Goal: Task Accomplishment & Management: Manage account settings

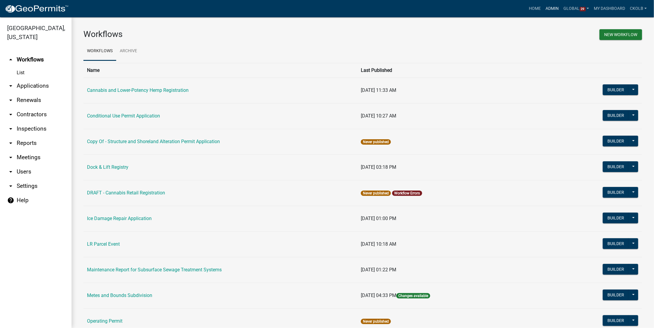
click at [552, 10] on link "Admin" at bounding box center [553, 8] width 18 height 11
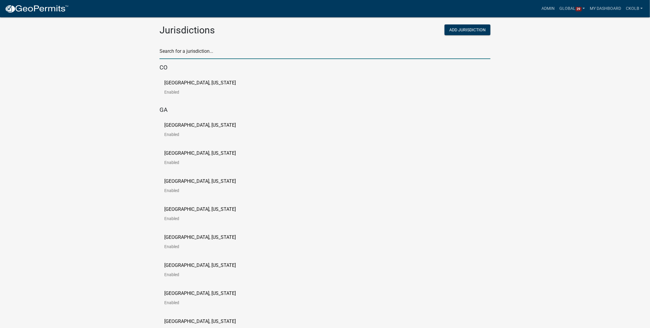
click at [194, 53] on input "text" at bounding box center [324, 53] width 331 height 12
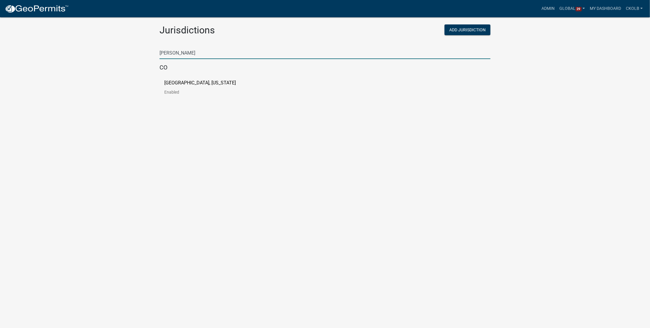
type input "custer"
click at [174, 85] on p "[GEOGRAPHIC_DATA], [US_STATE]" at bounding box center [200, 82] width 72 height 5
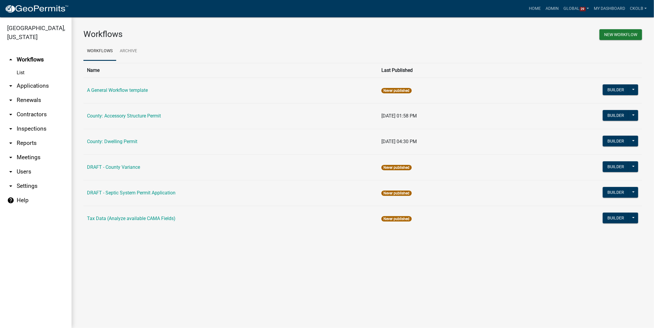
click at [507, 29] on div "Workflows New Workflow Workflows Archive Name Last Published A General Workflow…" at bounding box center [363, 132] width 583 height 231
click at [617, 164] on button "Builder" at bounding box center [616, 166] width 26 height 11
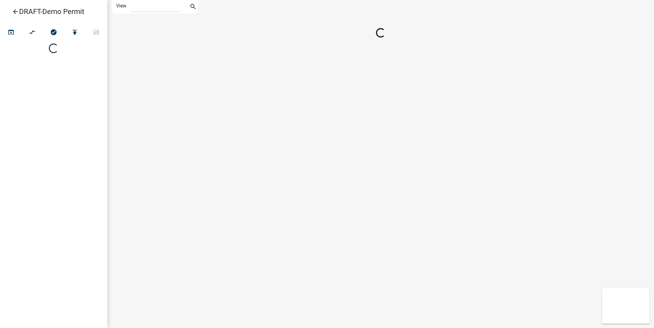
select select "1"
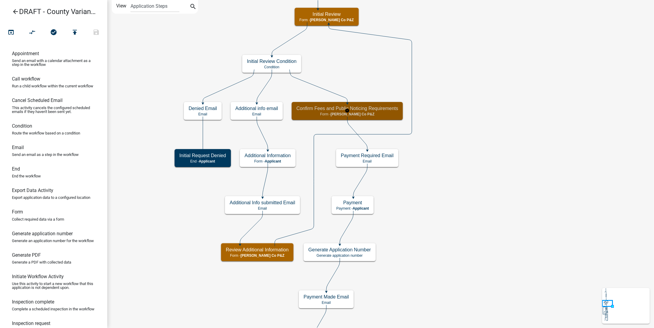
click at [391, 114] on p "Form - [PERSON_NAME] Co P&Z" at bounding box center [348, 114] width 102 height 4
select select "B3E84EC0-883C-481A-8D59-088E472D2E94"
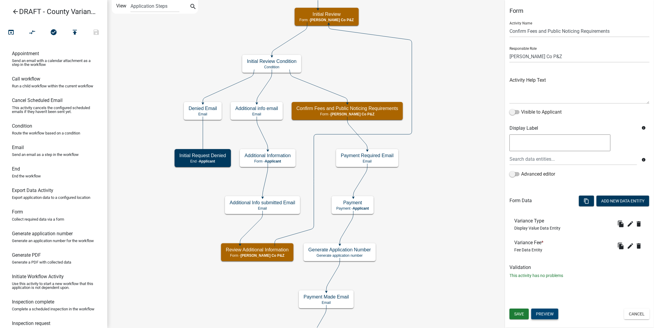
click at [546, 315] on button "Preview" at bounding box center [545, 314] width 27 height 11
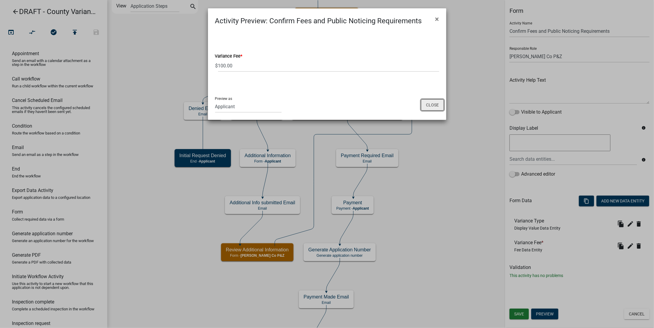
click at [435, 104] on button "Close" at bounding box center [432, 104] width 23 height 11
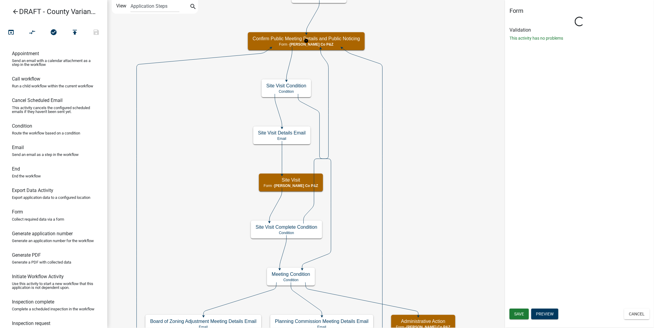
select select "B3E84EC0-883C-481A-8D59-088E472D2E94"
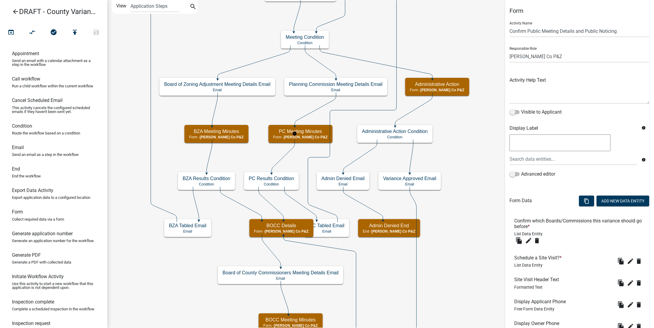
select select "B3E84EC0-883C-481A-8D59-088E472D2E94"
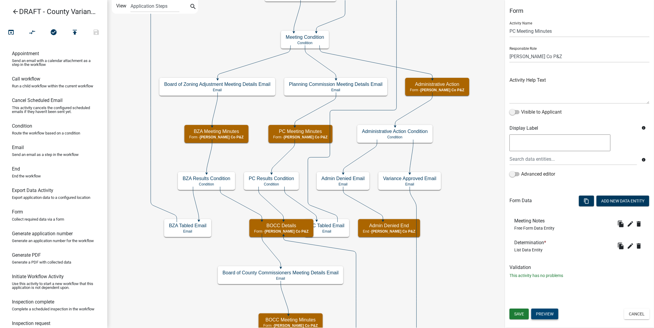
click at [554, 313] on button "Preview" at bounding box center [545, 314] width 27 height 11
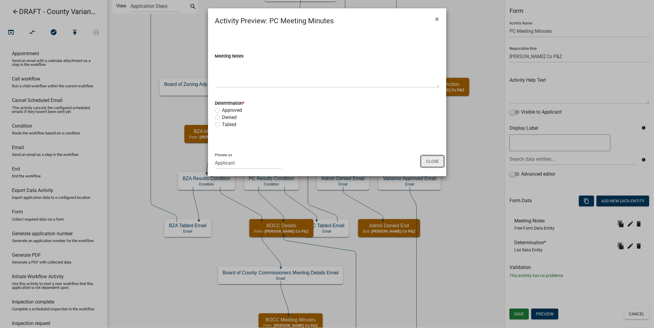
drag, startPoint x: 438, startPoint y: 161, endPoint x: 495, endPoint y: 178, distance: 59.7
click at [438, 161] on button "Close" at bounding box center [432, 161] width 23 height 11
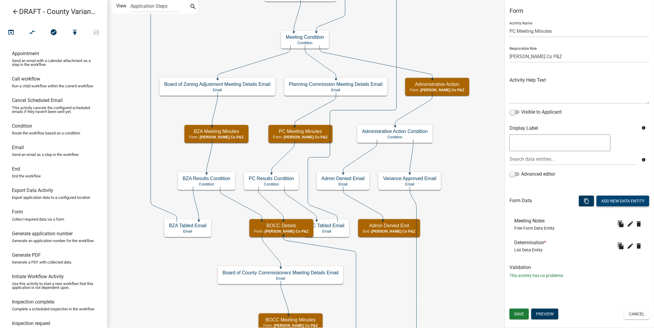
click at [621, 201] on button "Add New Data Entity" at bounding box center [623, 201] width 53 height 11
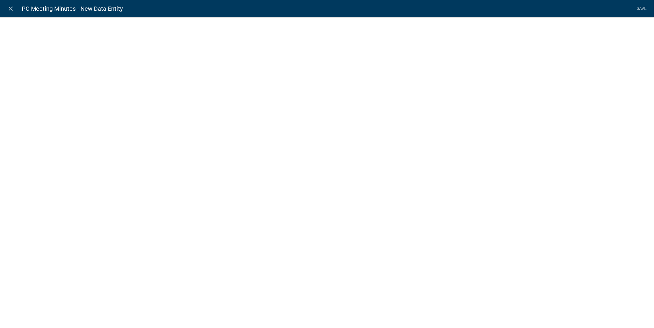
select select
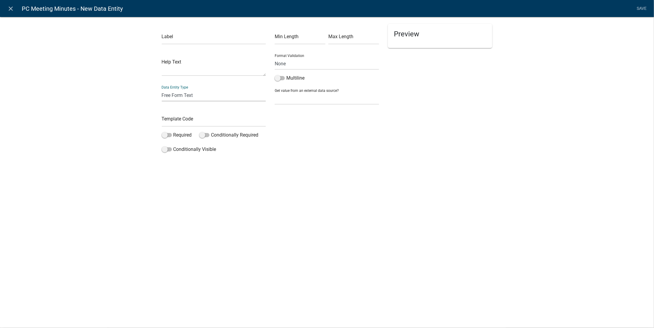
click at [188, 96] on select "Free Form Text Document Display Entity Value Fee Numeric Data Date Map Sketch D…" at bounding box center [214, 95] width 104 height 12
select select "document"
click at [162, 89] on select "Free Form Text Document Display Entity Value Fee Numeric Data Date Map Sketch D…" at bounding box center [214, 95] width 104 height 12
select select "document"
click at [199, 39] on input "text" at bounding box center [214, 38] width 104 height 12
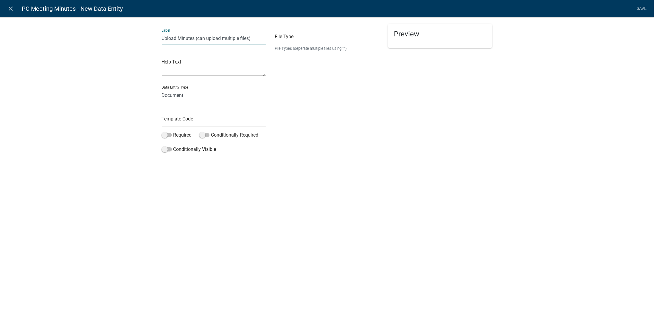
type input "Upload Minutes (can upload multiple files)"
click at [288, 37] on input "text" at bounding box center [327, 38] width 104 height 12
type input "pdf,jpg,jpeg,png,doc,docx"
click at [320, 102] on div "File Type pdf,jpg,jpeg,png,doc,docx File Types (seperate multiple files using "…" at bounding box center [326, 89] width 113 height 131
click at [202, 119] on input "text" at bounding box center [214, 120] width 104 height 12
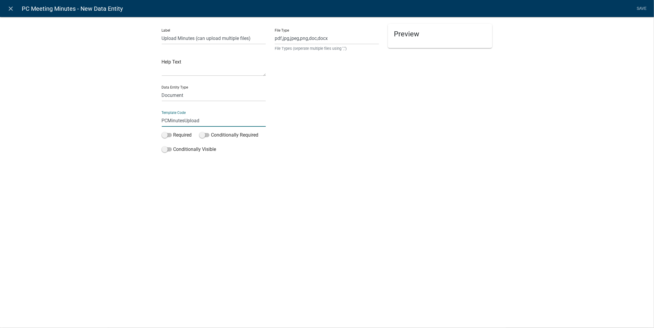
type input "PCMinutesUpload"
click at [403, 116] on div "Preview" at bounding box center [440, 89] width 113 height 131
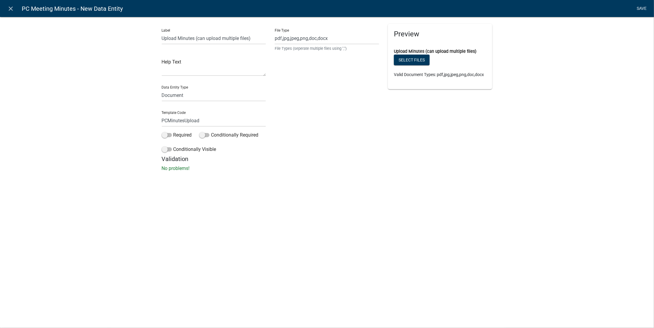
click at [640, 10] on link "Save" at bounding box center [642, 8] width 15 height 11
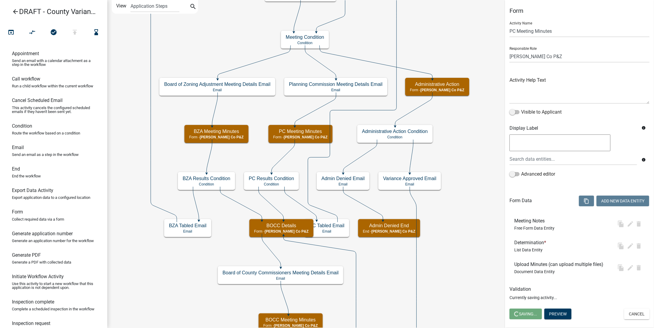
select select "B3E84EC0-883C-481A-8D59-088E472D2E94"
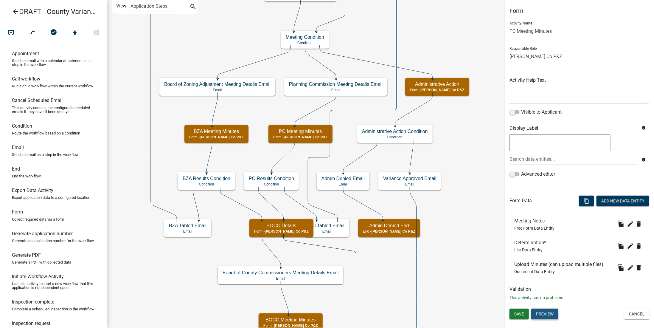
click at [551, 310] on button "Preview" at bounding box center [545, 314] width 27 height 11
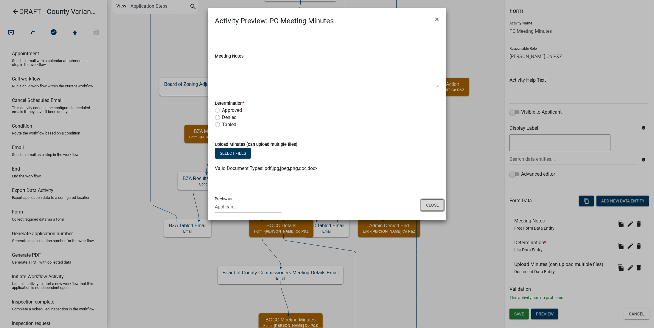
click at [430, 202] on button "Close" at bounding box center [432, 204] width 23 height 11
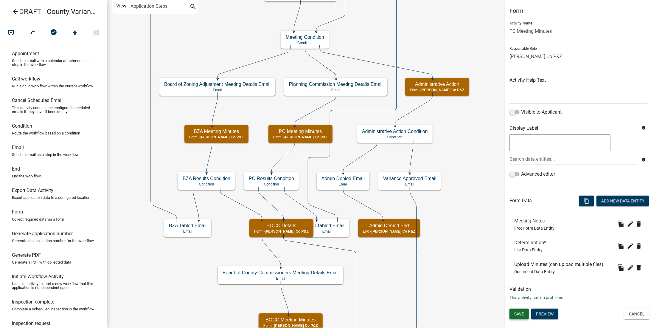
click at [520, 315] on span "Save" at bounding box center [520, 314] width 10 height 5
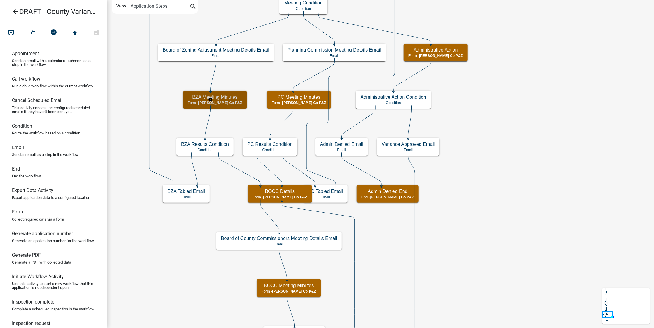
click at [225, 97] on h5 "BZA Meeting Minutes" at bounding box center [215, 97] width 55 height 6
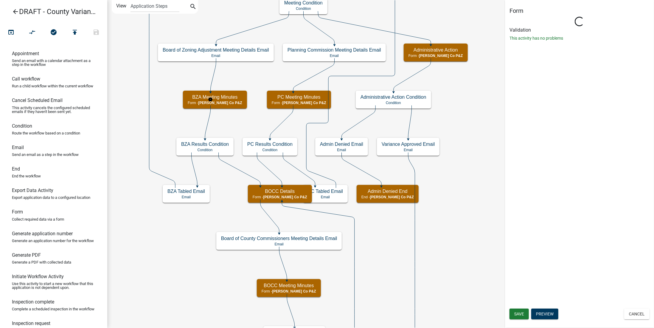
select select "B3E84EC0-883C-481A-8D59-088E472D2E94"
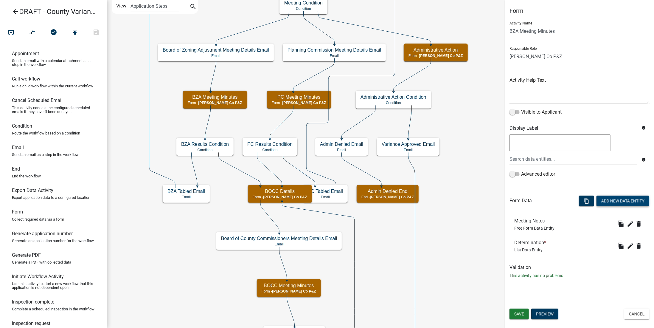
click at [622, 200] on button "Add New Data Entity" at bounding box center [623, 201] width 53 height 11
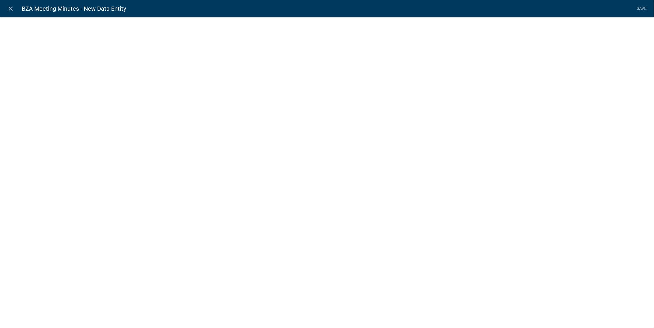
select select
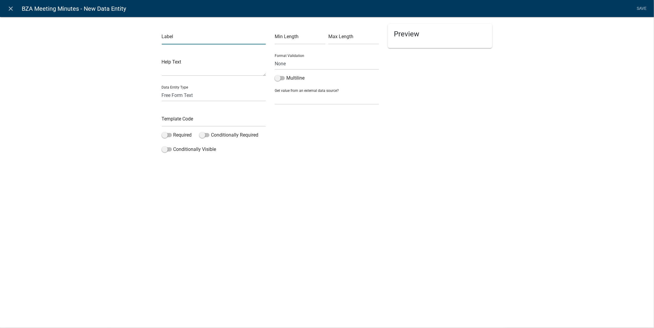
click at [202, 34] on input "text" at bounding box center [214, 38] width 104 height 12
type input "Upload BZA Minutes"
click at [180, 94] on select "Free Form Text Document Display Entity Value Fee Numeric Data Date Map Sketch D…" at bounding box center [214, 95] width 104 height 12
select select "document"
click at [162, 89] on select "Free Form Text Document Display Entity Value Fee Numeric Data Date Map Sketch D…" at bounding box center [214, 95] width 104 height 12
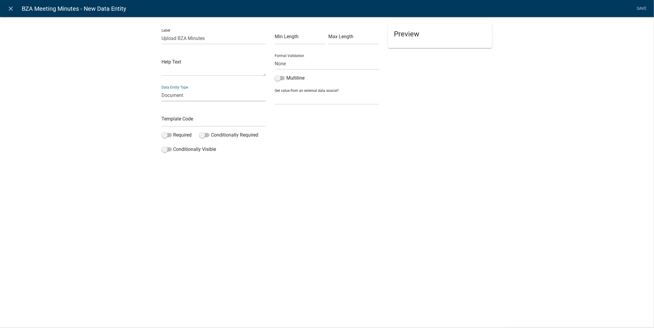
select select "document"
click at [179, 120] on input "text" at bounding box center [214, 120] width 104 height 12
type input "BZAMinutesUpload"
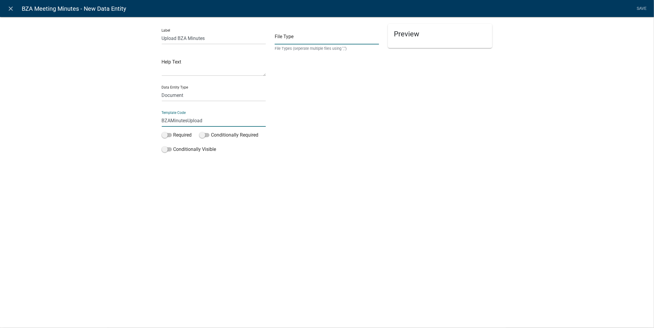
click at [315, 41] on input "text" at bounding box center [327, 38] width 104 height 12
type input "pdf,jpg,jpeg,png,doc,docx"
click at [326, 113] on div "File Type pdf,jpg,jpeg,png,doc,docx File Types (seperate multiple files using "…" at bounding box center [326, 89] width 113 height 131
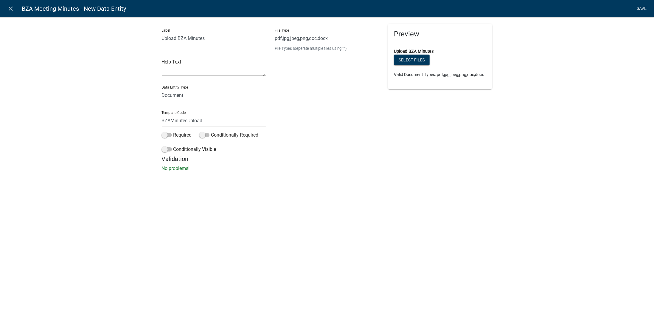
click at [646, 7] on link "Save" at bounding box center [642, 8] width 15 height 11
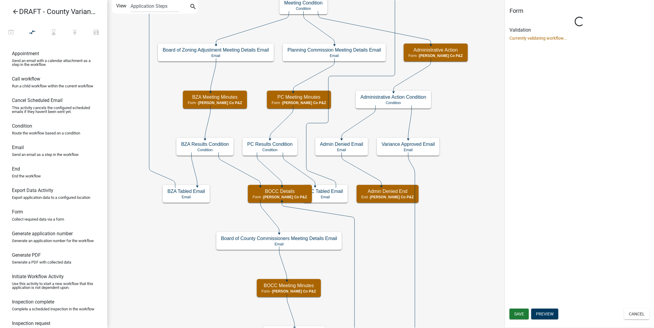
select select "B3E84EC0-883C-481A-8D59-088E472D2E94"
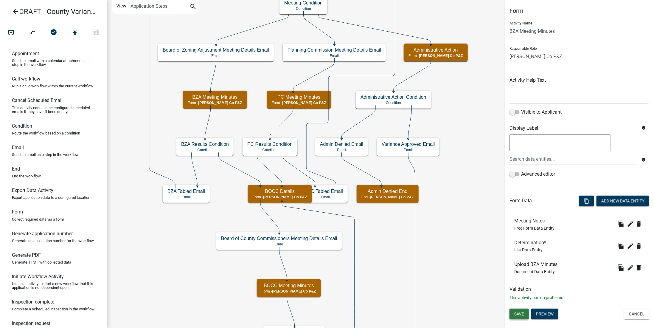
click at [526, 312] on button "Save" at bounding box center [519, 314] width 19 height 11
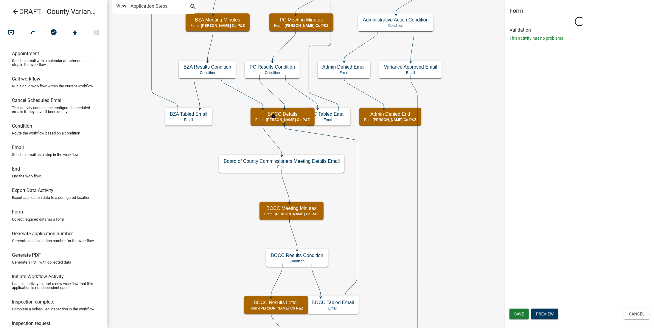
select select "B3E84EC0-883C-481A-8D59-088E472D2E94"
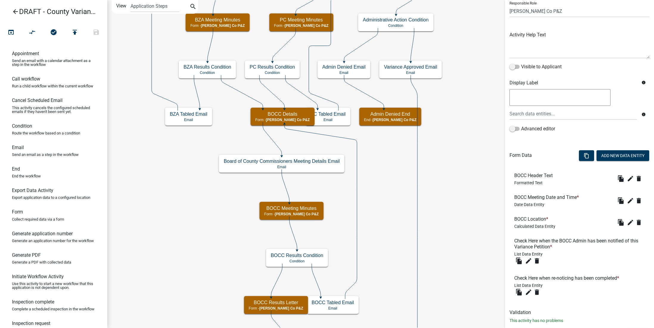
scroll to position [58, 0]
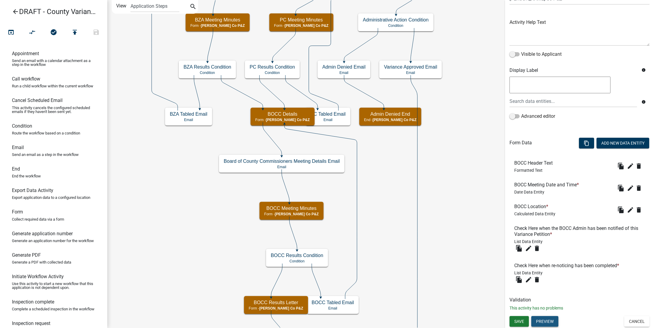
click at [548, 322] on button "Preview" at bounding box center [545, 321] width 27 height 11
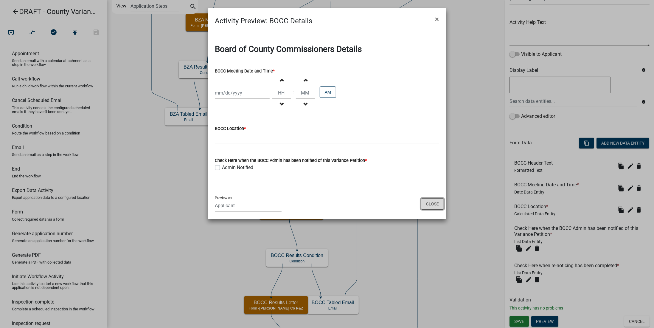
click at [436, 201] on button "Close" at bounding box center [432, 203] width 23 height 11
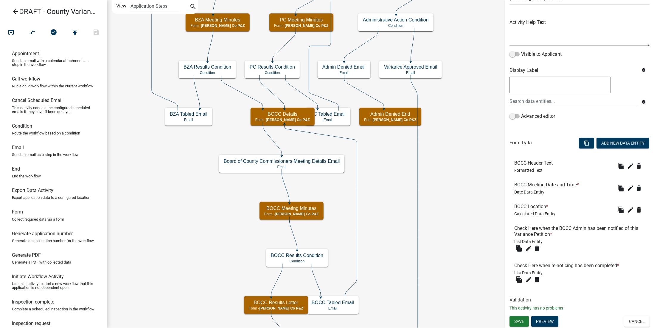
drag, startPoint x: 498, startPoint y: 207, endPoint x: 494, endPoint y: 233, distance: 26.5
click at [496, 233] on main "Start Start - Applicant Variance Process Introduction Form - Applicant Parcel s…" at bounding box center [380, 164] width 547 height 328
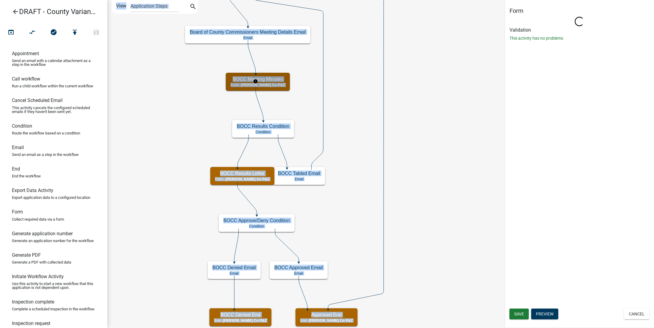
scroll to position [0, 0]
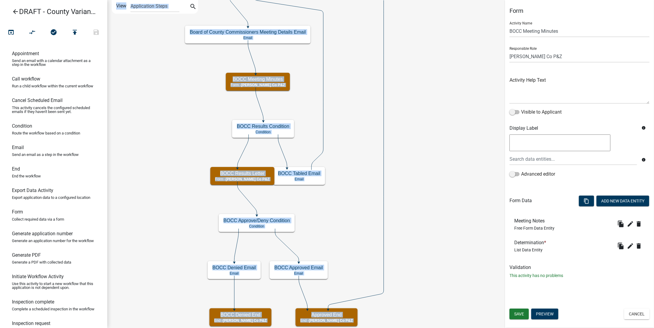
click at [352, 125] on icon "Start Start - Applicant Variance Process Introduction Form - Applicant Parcel s…" at bounding box center [381, 163] width 546 height 327
click at [313, 110] on icon "Start Start - Applicant Variance Process Introduction Form - Applicant Parcel s…" at bounding box center [381, 163] width 546 height 327
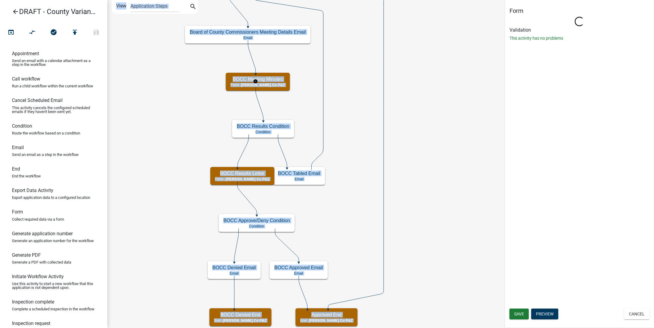
select select "B3E84EC0-883C-481A-8D59-088E472D2E94"
click at [310, 95] on icon "Start Start - Applicant Variance Process Introduction Form - Applicant Parcel s…" at bounding box center [381, 163] width 546 height 327
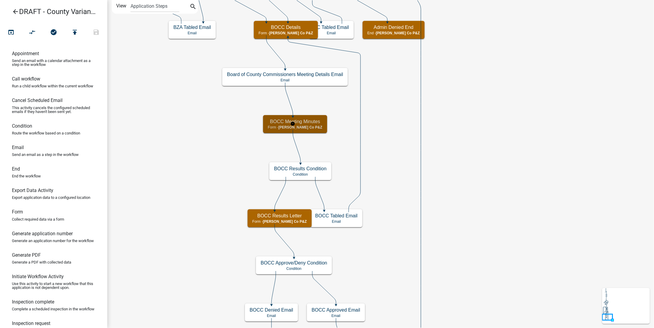
click at [318, 127] on p "Form - [PERSON_NAME] Co P&Z" at bounding box center [295, 127] width 55 height 4
select select "B3E84EC0-883C-481A-8D59-088E472D2E94"
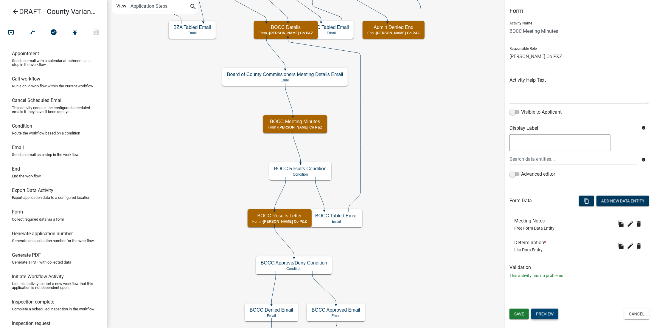
click at [545, 313] on button "Preview" at bounding box center [545, 314] width 27 height 11
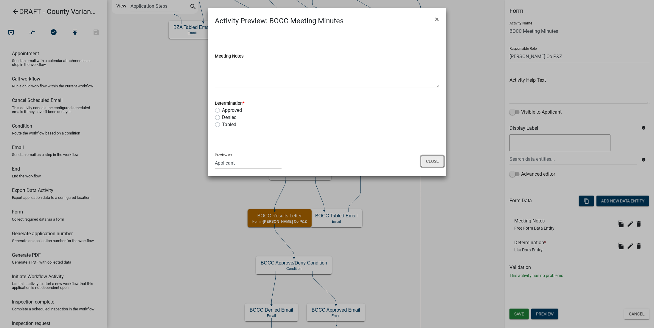
click at [434, 159] on button "Close" at bounding box center [432, 161] width 23 height 11
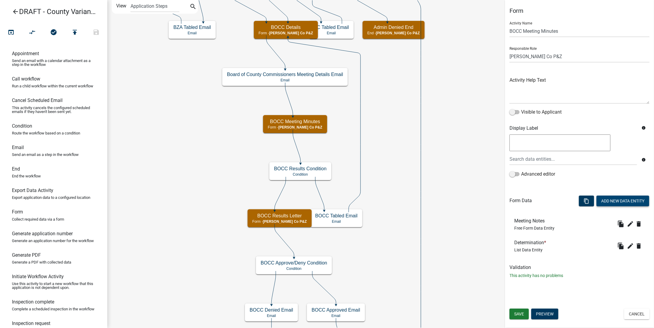
click at [608, 199] on button "Add New Data Entity" at bounding box center [623, 201] width 53 height 11
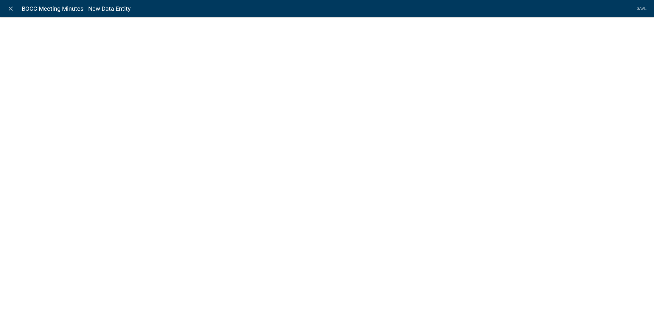
select select
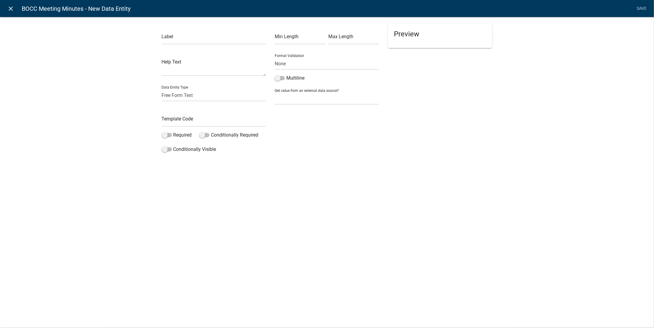
click at [13, 11] on icon "close" at bounding box center [10, 8] width 7 height 7
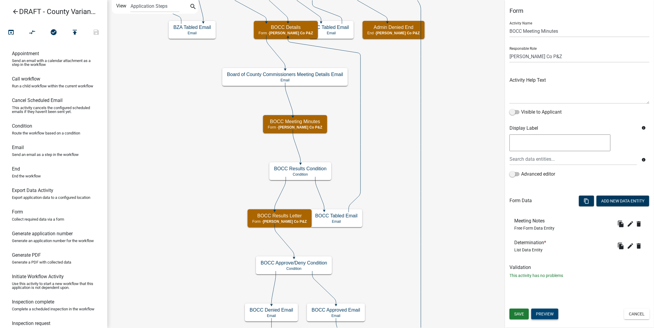
click at [545, 311] on button "Preview" at bounding box center [545, 314] width 27 height 11
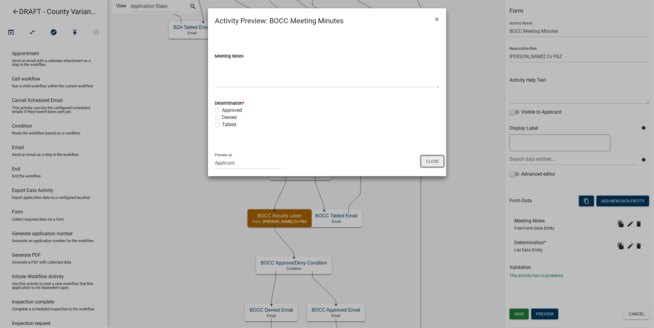
click at [431, 159] on button "Close" at bounding box center [432, 161] width 23 height 11
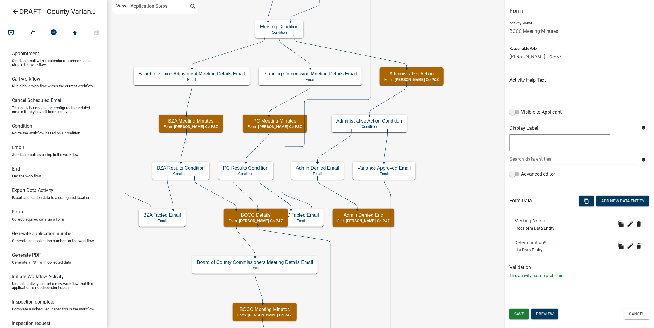
click at [453, 137] on icon "Start Start - Applicant Variance Process Introduction Form - Applicant Parcel s…" at bounding box center [381, 277] width 546 height 555
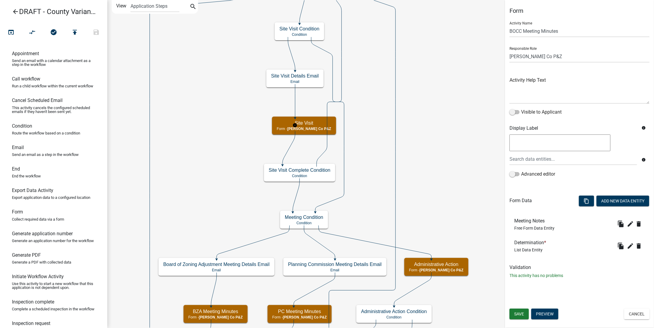
select select "B3E84EC0-883C-481A-8D59-088E472D2E94"
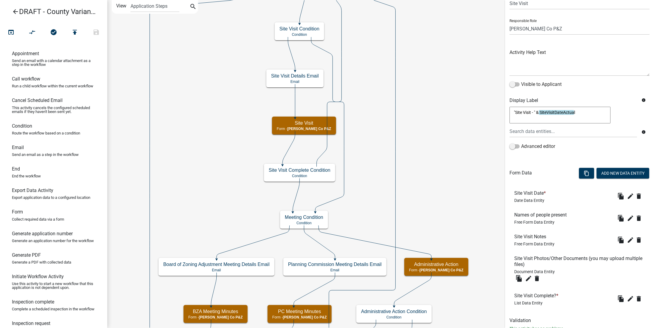
scroll to position [48, 0]
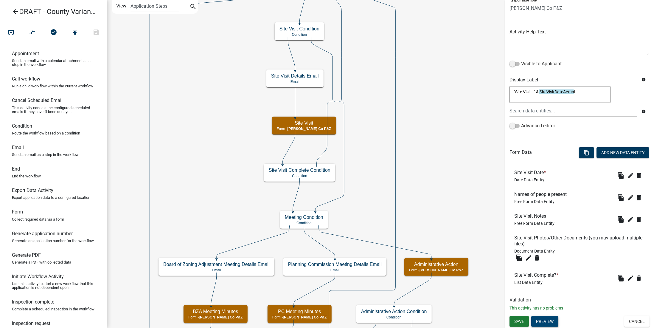
click at [543, 325] on button "Preview" at bounding box center [545, 321] width 27 height 11
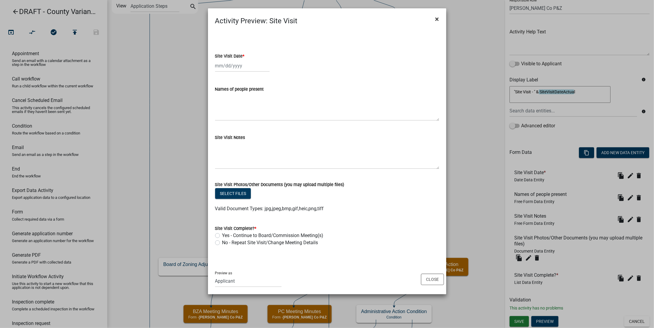
click at [440, 20] on button "×" at bounding box center [437, 19] width 13 height 17
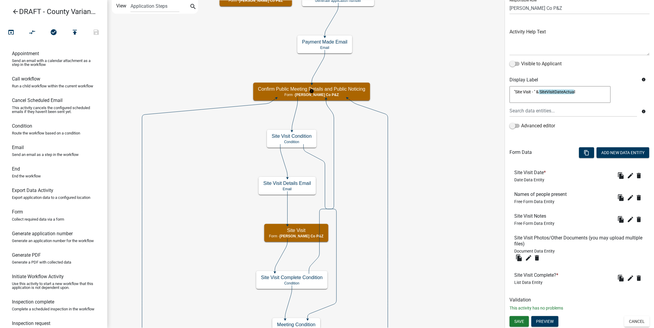
scroll to position [0, 0]
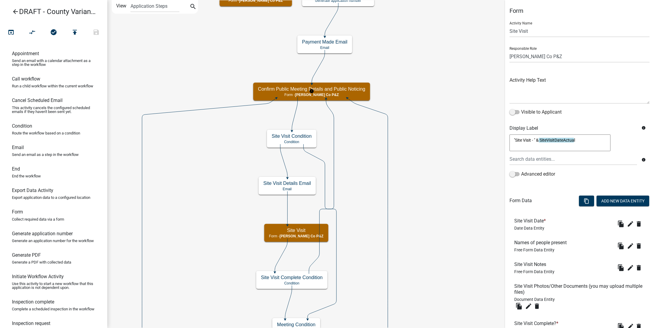
select select "B3E84EC0-883C-481A-8D59-088E472D2E94"
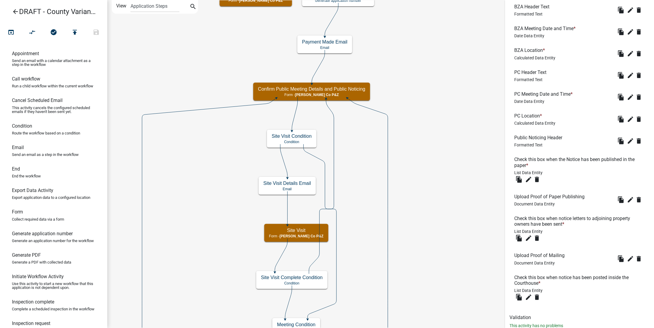
scroll to position [378, 0]
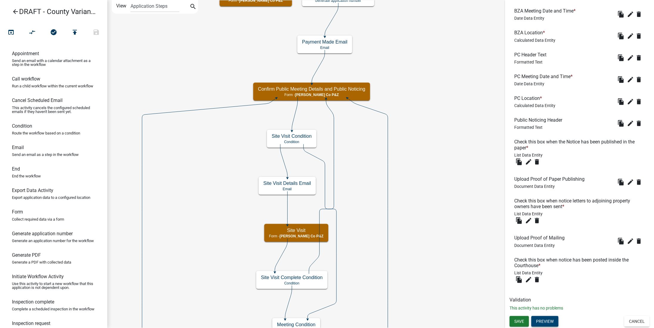
click at [548, 319] on button "Preview" at bounding box center [545, 321] width 27 height 11
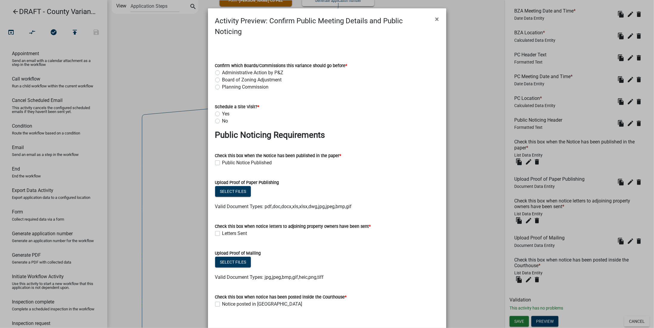
click at [222, 230] on label "Letters Sent" at bounding box center [234, 233] width 25 height 7
click at [222, 230] on input "Letters Sent" at bounding box center [224, 232] width 4 height 4
checkbox input "true"
click at [262, 230] on div "Letters Sent" at bounding box center [327, 233] width 224 height 7
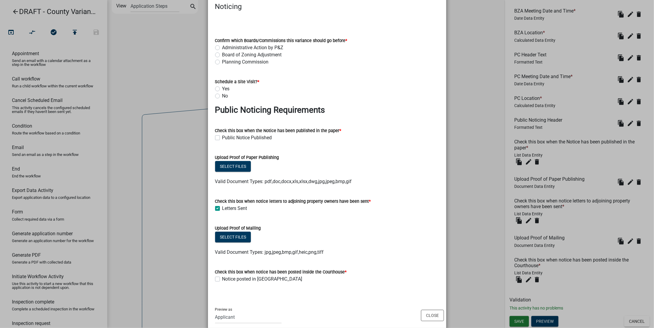
click at [348, 224] on div "Upload Proof of Mailing" at bounding box center [327, 227] width 224 height 7
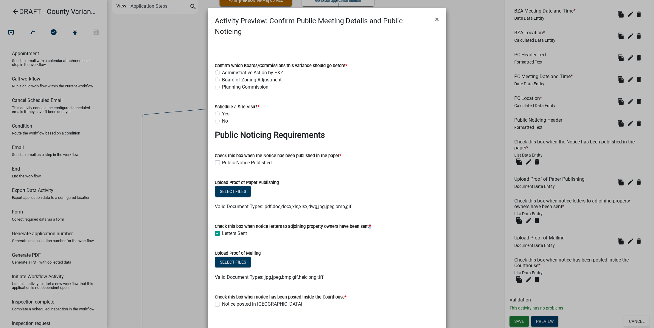
click at [369, 224] on span "*" at bounding box center [370, 226] width 2 height 5
click at [462, 216] on ngb-modal-window "Activity Preview : Confirm Public Meeting Details and Public Noticing × Confirm…" at bounding box center [327, 164] width 654 height 328
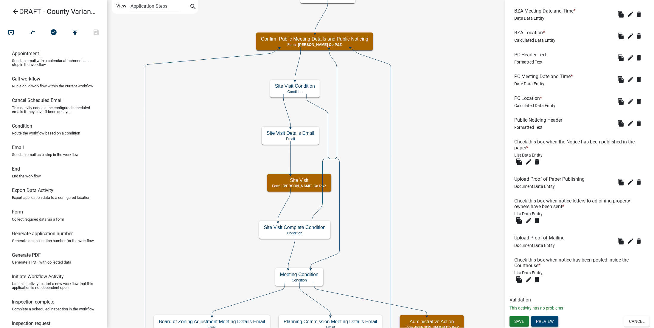
click at [552, 321] on button "Preview" at bounding box center [545, 321] width 27 height 11
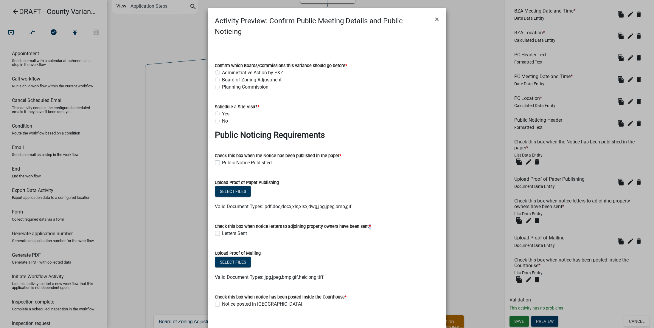
drag, startPoint x: 365, startPoint y: 216, endPoint x: 368, endPoint y: 217, distance: 3.1
click at [368, 223] on div "Check this box when notice letters to adjoining property owners have been sent *" at bounding box center [327, 226] width 224 height 7
click at [356, 230] on div "Letters Sent" at bounding box center [327, 233] width 224 height 7
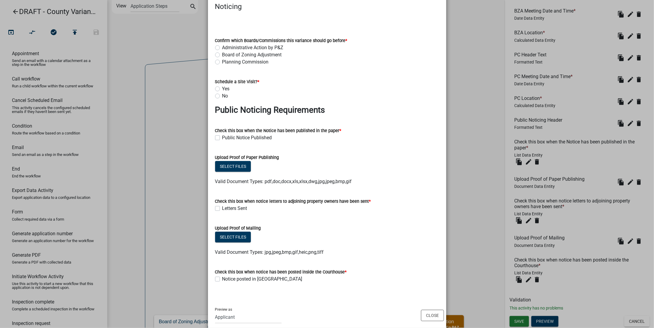
drag, startPoint x: 216, startPoint y: 189, endPoint x: 365, endPoint y: 191, distance: 148.5
click at [365, 199] on label "Check this box when notice letters to adjoining property owners have been sent *" at bounding box center [293, 201] width 156 height 4
click at [382, 217] on form "Upload Proof of Mailing Select files Valid Document Types: jpg,jpeg,bmp,gif,hei…" at bounding box center [327, 236] width 224 height 38
click at [432, 310] on button "Close" at bounding box center [432, 315] width 23 height 11
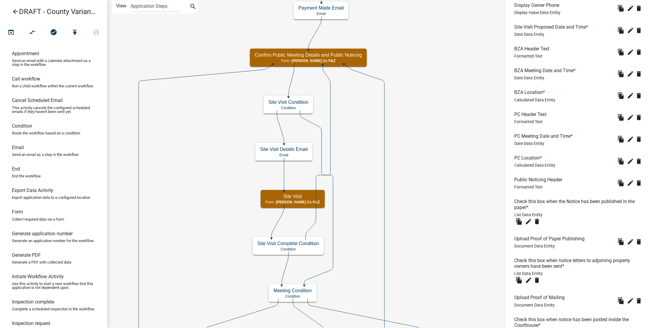
scroll to position [378, 0]
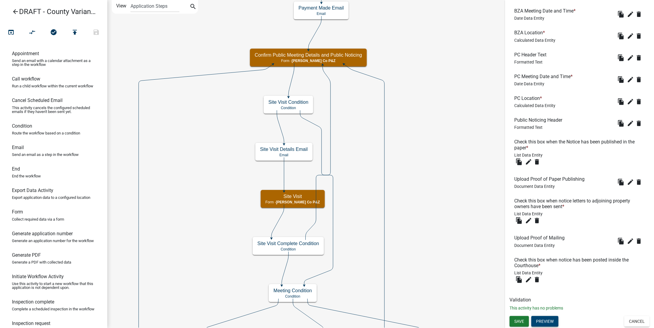
click at [550, 318] on button "Preview" at bounding box center [545, 321] width 27 height 11
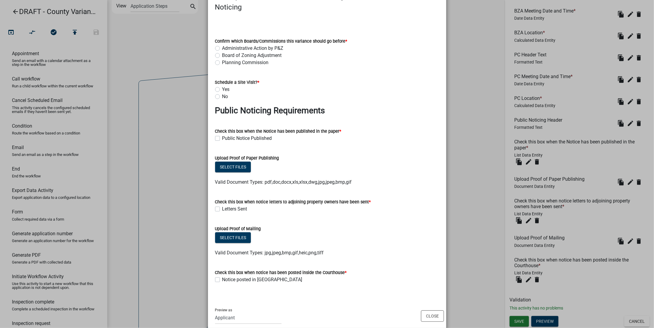
scroll to position [25, 0]
drag, startPoint x: 231, startPoint y: 191, endPoint x: 309, endPoint y: 191, distance: 78.4
click at [309, 199] on label "Check this box when notice letters to adjoining property owners have been sent *" at bounding box center [293, 201] width 156 height 4
click at [427, 310] on button "Close" at bounding box center [432, 315] width 23 height 11
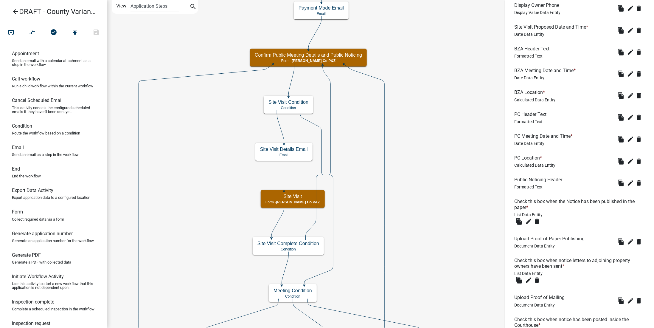
scroll to position [378, 0]
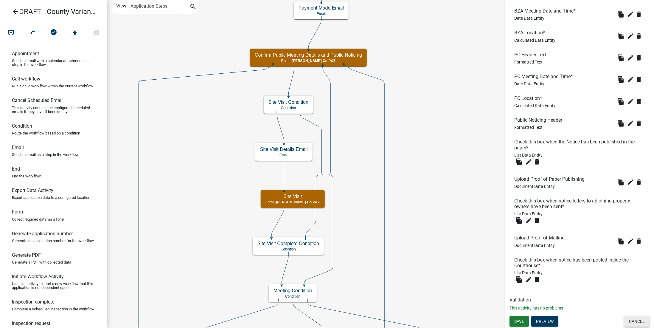
click at [633, 321] on button "Cancel" at bounding box center [637, 321] width 25 height 11
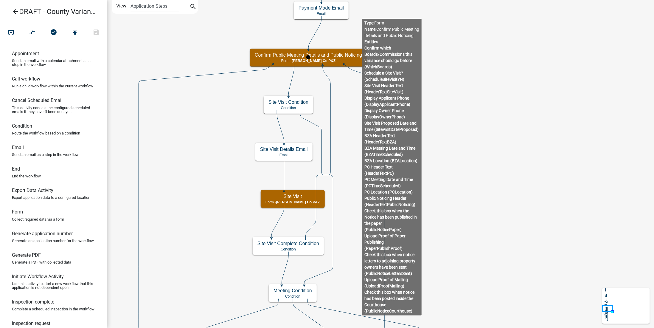
click at [362, 58] on body "Internet Explorer does NOT work with GeoPermits. Get a new browser for more sec…" at bounding box center [327, 164] width 654 height 328
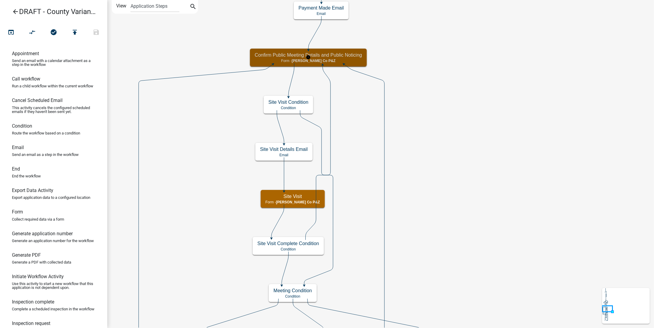
click at [333, 56] on h5 "Confirm Public Meeting Details and Public Noticing" at bounding box center [308, 55] width 107 height 6
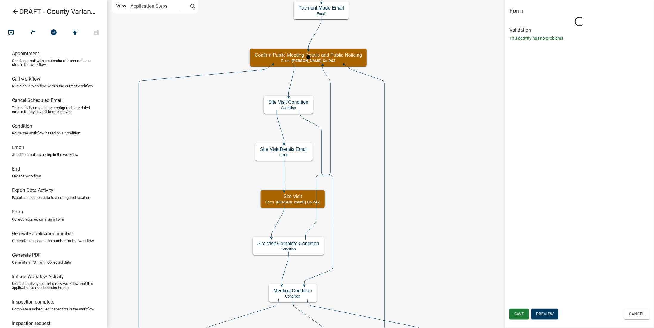
select select "B3E84EC0-883C-481A-8D59-088E472D2E94"
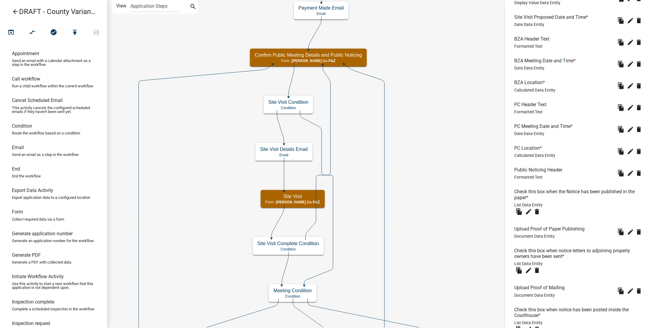
scroll to position [378, 0]
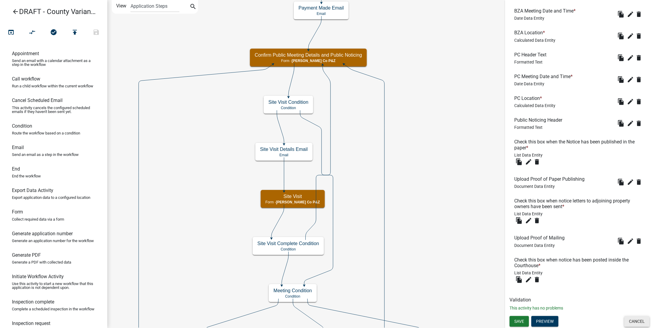
drag, startPoint x: 642, startPoint y: 323, endPoint x: 506, endPoint y: 266, distance: 147.5
click at [642, 323] on button "Cancel" at bounding box center [637, 321] width 25 height 11
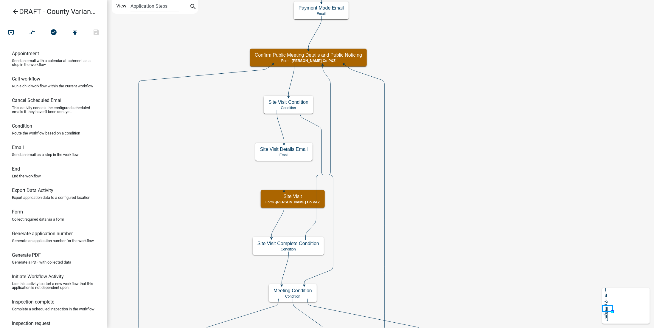
scroll to position [0, 0]
click at [15, 12] on icon "arrow_back" at bounding box center [15, 12] width 7 height 8
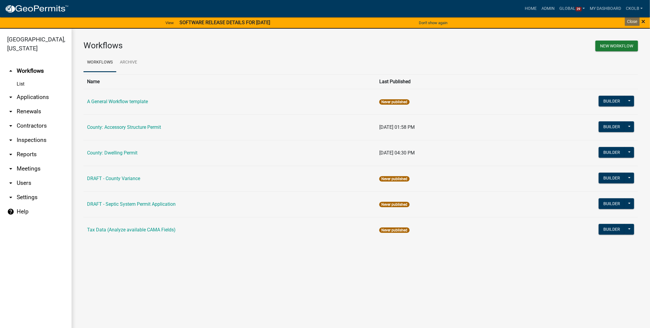
click at [644, 23] on span "×" at bounding box center [644, 21] width 4 height 8
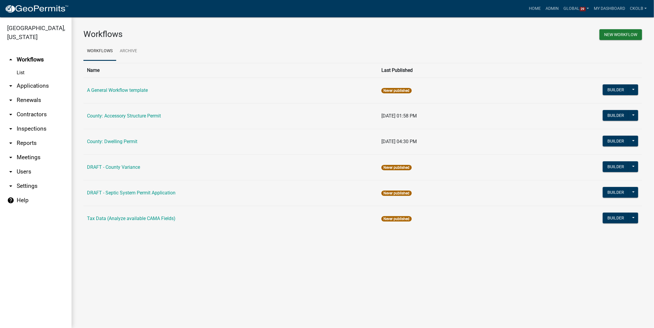
click at [239, 283] on main "Workflows New Workflow Workflows Archive Name Last Published A General Workflow…" at bounding box center [363, 172] width 583 height 311
click at [621, 140] on button "Builder" at bounding box center [616, 141] width 26 height 11
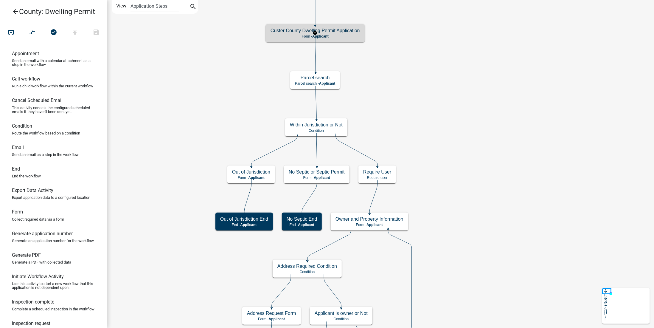
click at [352, 28] on h5 "Custer County Dwelling Permit Application" at bounding box center [315, 31] width 89 height 6
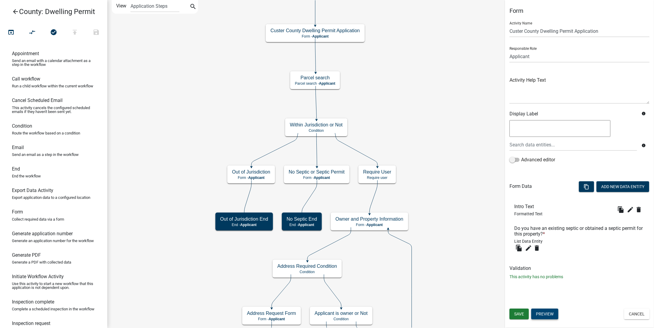
click at [550, 317] on button "Preview" at bounding box center [545, 314] width 27 height 11
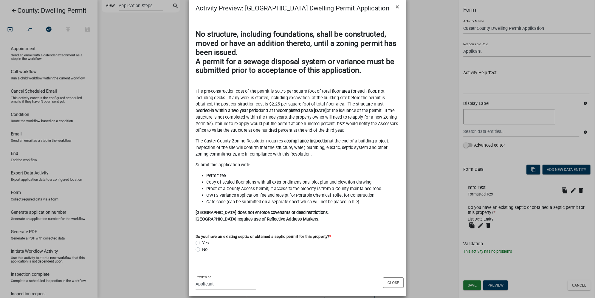
scroll to position [18, 0]
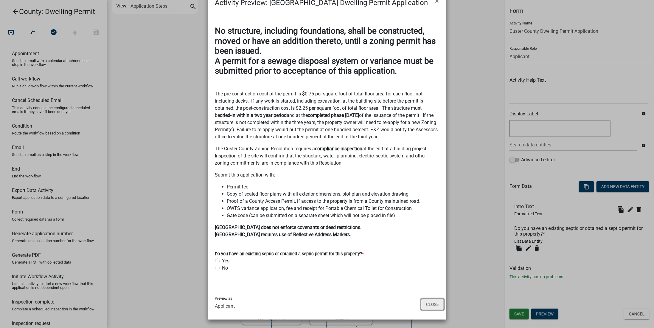
click at [433, 304] on button "Close" at bounding box center [432, 304] width 23 height 11
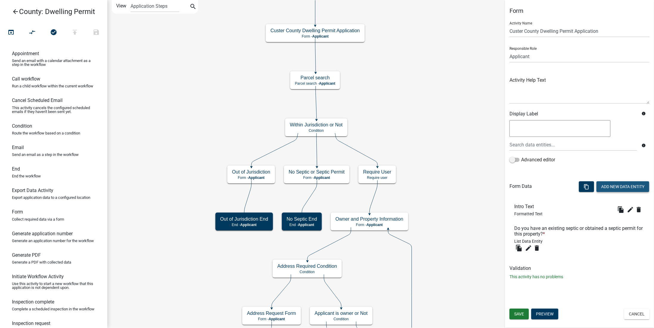
click at [612, 189] on button "Add New Data Entity" at bounding box center [623, 186] width 53 height 11
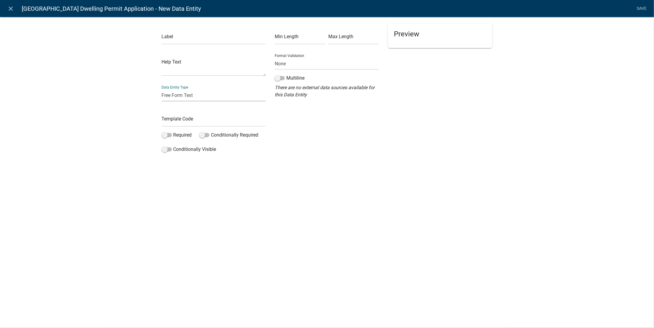
click at [184, 94] on select "Free Form Text Document Display Entity Value Fee Numeric Data Date Map Sketch D…" at bounding box center [214, 95] width 104 height 12
click at [162, 89] on select "Free Form Text Document Display Entity Value Fee Numeric Data Date Map Sketch D…" at bounding box center [214, 95] width 104 height 12
click at [123, 73] on div "Label Help Text Data Entity Type Free Form Text Document Display Entity Value F…" at bounding box center [327, 87] width 654 height 161
click at [176, 39] on input "text" at bounding box center [214, 38] width 104 height 12
type input "Septic Permit Number:"
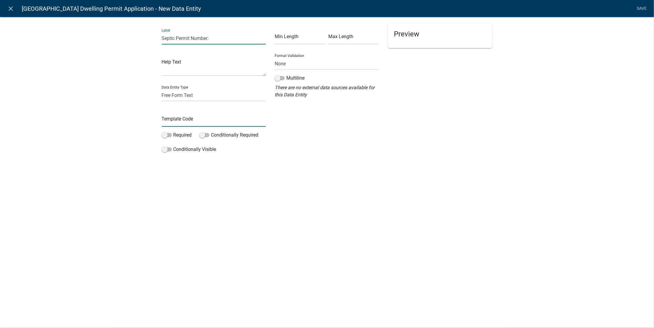
click at [169, 118] on input "text" at bounding box center [214, 120] width 104 height 12
type input "SepticPermitNumber"
click at [167, 134] on span at bounding box center [167, 135] width 10 height 4
click at [173, 131] on input "Required" at bounding box center [173, 131] width 0 height 0
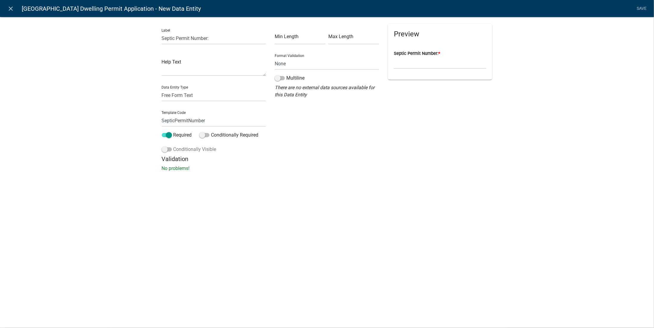
click at [164, 148] on span at bounding box center [167, 149] width 10 height 4
click at [173, 146] on input "Conditionally Visible" at bounding box center [173, 146] width 0 height 0
click at [178, 194] on button "button" at bounding box center [174, 194] width 12 height 12
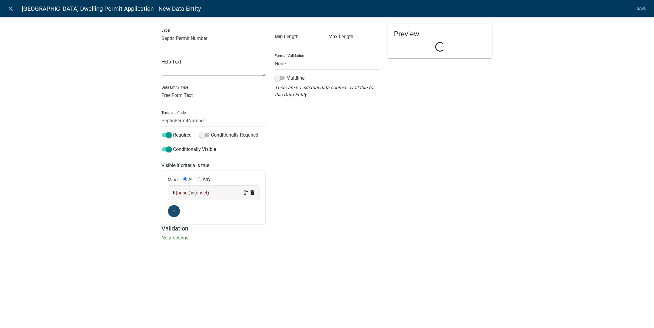
click at [190, 192] on span "(unset)" at bounding box center [183, 193] width 15 height 6
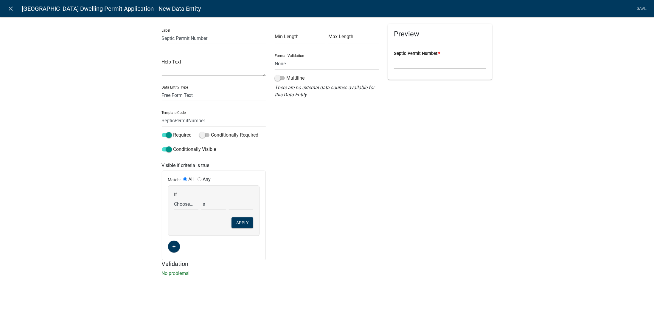
click at [187, 199] on select "Choose... ALL_FEE_RECIPIENTS APPLICATION_ID APPLICATION_NUMBER APPLICATION_STAT…" at bounding box center [186, 204] width 24 height 12
select select "16: SepticPermitYN"
click at [174, 198] on select "Choose... ALL_FEE_RECIPIENTS APPLICATION_ID APPLICATION_NUMBER APPLICATION_STAT…" at bounding box center [186, 204] width 24 height 12
click at [244, 207] on select "Choose... No Yes" at bounding box center [241, 204] width 24 height 12
select select "2: Yes"
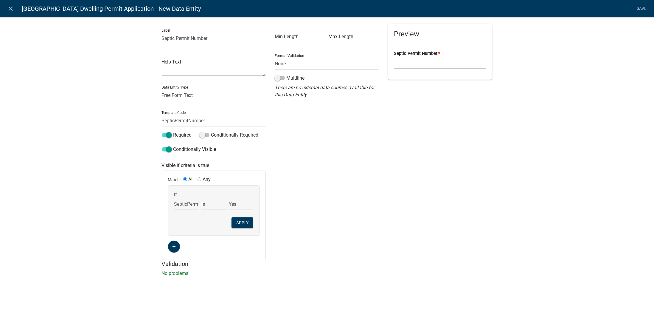
click at [229, 198] on select "Choose... No Yes" at bounding box center [241, 204] width 24 height 12
click at [245, 223] on button "Apply" at bounding box center [243, 222] width 22 height 11
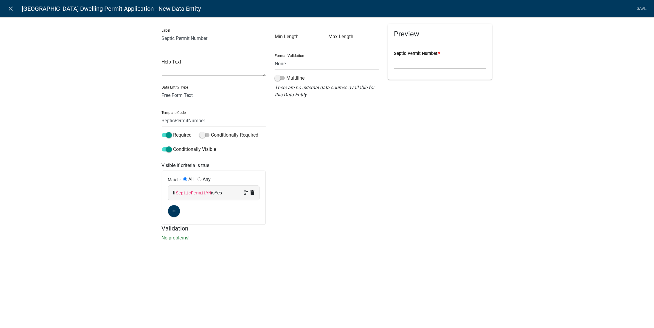
click at [305, 210] on div "Min Length Max Length Format Validation None Email PhoneNumber Multiline There …" at bounding box center [326, 124] width 113 height 201
click at [365, 153] on div "Min Length Max Length Format Validation None Email PhoneNumber Multiline There …" at bounding box center [326, 124] width 113 height 201
click at [644, 10] on link "Save" at bounding box center [642, 8] width 15 height 11
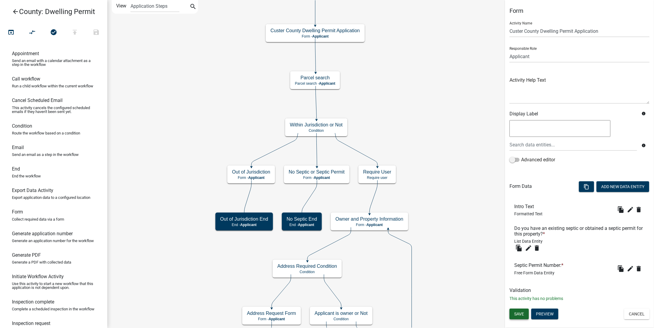
click at [526, 315] on button "Save" at bounding box center [519, 314] width 19 height 11
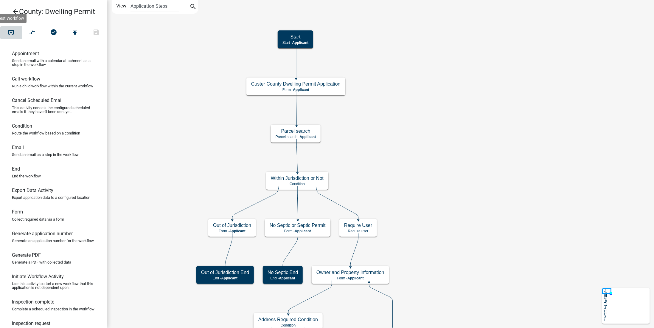
click at [11, 30] on icon "open_in_browser" at bounding box center [10, 33] width 7 height 8
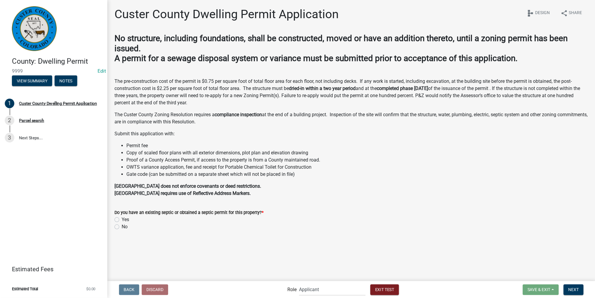
click at [122, 221] on label "Yes" at bounding box center [125, 219] width 7 height 7
click at [122, 220] on input "Yes" at bounding box center [124, 218] width 4 height 4
radio input "true"
click at [382, 285] on button "Exit Test" at bounding box center [384, 289] width 29 height 11
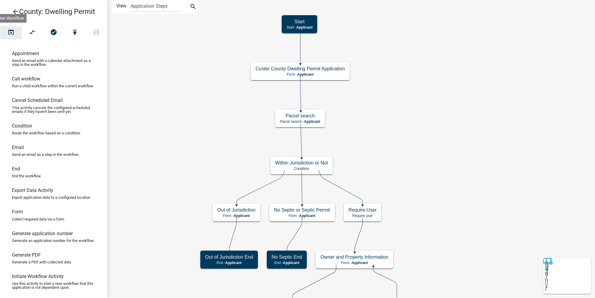
click at [13, 35] on icon "open_in_browser" at bounding box center [10, 33] width 7 height 8
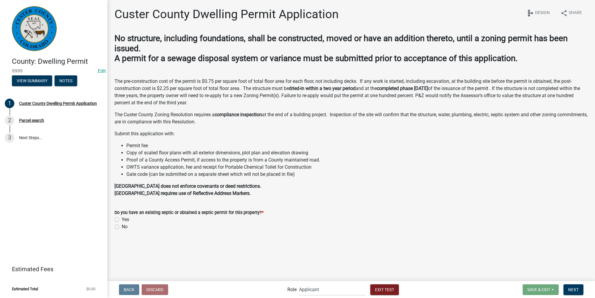
click at [122, 228] on label "No" at bounding box center [125, 226] width 6 height 7
click at [122, 227] on input "No" at bounding box center [124, 225] width 4 height 4
radio input "true"
click at [577, 291] on span "Next" at bounding box center [573, 289] width 10 height 5
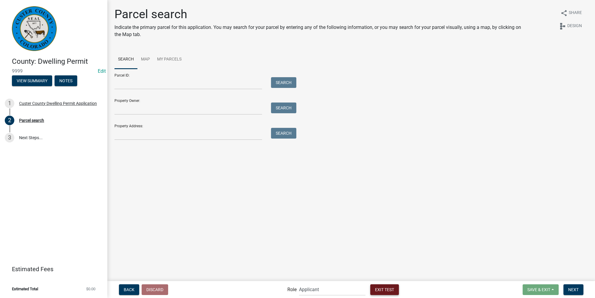
click at [384, 294] on button "Exit Test" at bounding box center [384, 289] width 29 height 11
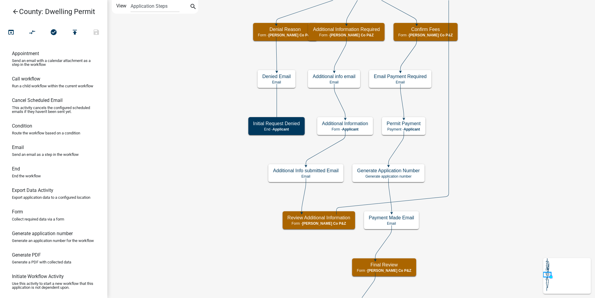
click at [16, 11] on icon "arrow_back" at bounding box center [15, 12] width 7 height 8
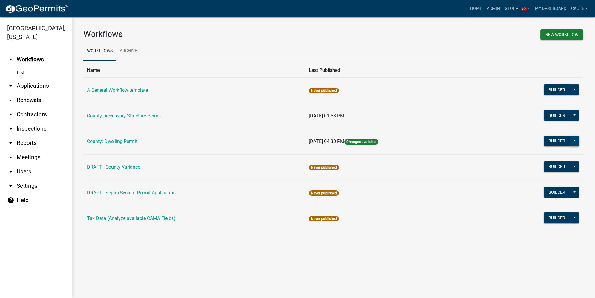
click at [575, 141] on button at bounding box center [575, 141] width 10 height 11
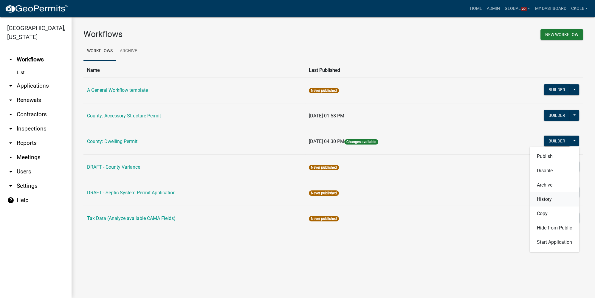
click at [559, 198] on button "History" at bounding box center [554, 199] width 49 height 14
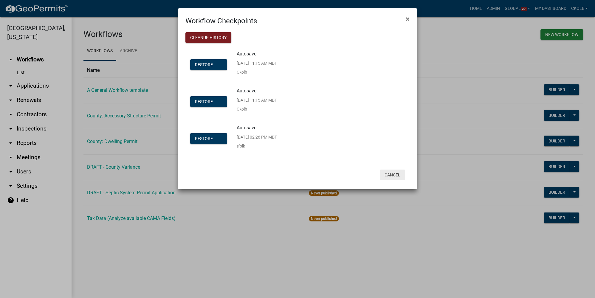
click at [400, 176] on button "Cancel" at bounding box center [392, 175] width 25 height 11
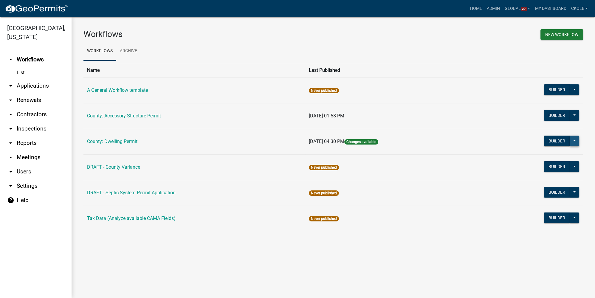
click at [574, 142] on button at bounding box center [575, 141] width 10 height 11
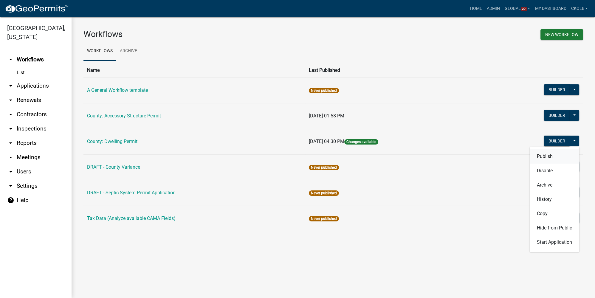
click at [558, 156] on button "Publish" at bounding box center [554, 156] width 49 height 14
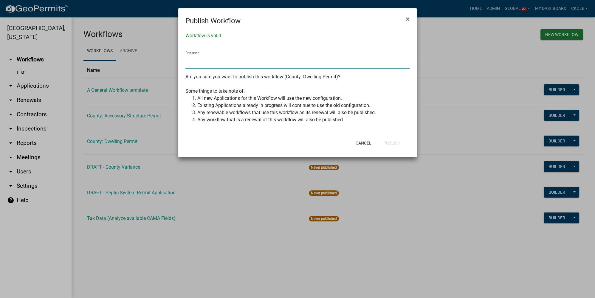
click at [243, 68] on textarea at bounding box center [297, 62] width 224 height 14
type textarea "added Septic Permit Number field"
click at [394, 147] on button "Publish" at bounding box center [392, 143] width 27 height 11
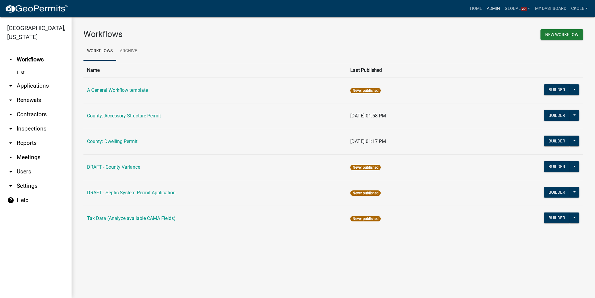
click at [494, 13] on link "Admin" at bounding box center [493, 8] width 18 height 11
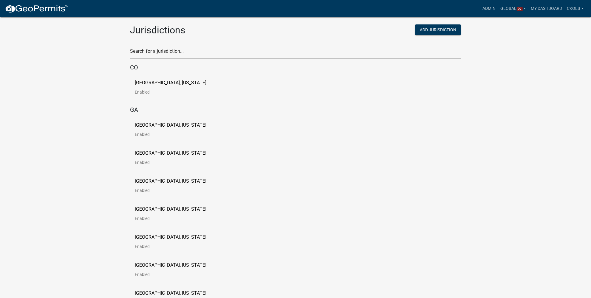
click at [175, 46] on div "Search for a jurisdiction..." at bounding box center [295, 48] width 331 height 21
click at [173, 46] on div "Search for a jurisdiction..." at bounding box center [295, 48] width 331 height 21
click at [190, 55] on input "text" at bounding box center [295, 53] width 331 height 12
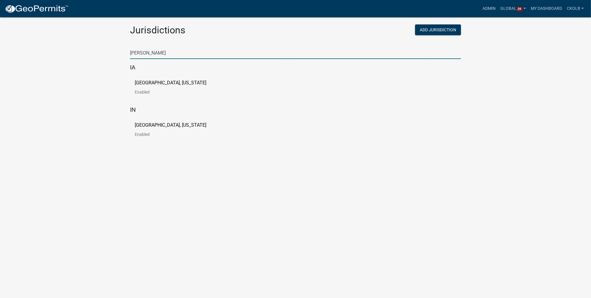
type input "[PERSON_NAME]"
click at [177, 125] on p "[GEOGRAPHIC_DATA], [US_STATE]" at bounding box center [171, 125] width 72 height 5
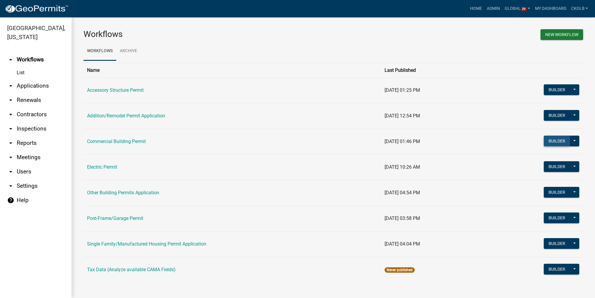
click at [557, 140] on button "Builder" at bounding box center [557, 141] width 26 height 11
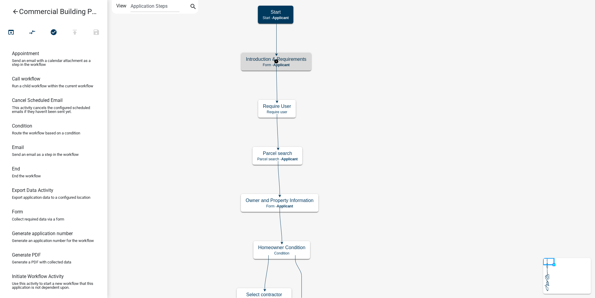
click at [301, 58] on h5 "Introduction & Requirements" at bounding box center [276, 59] width 61 height 6
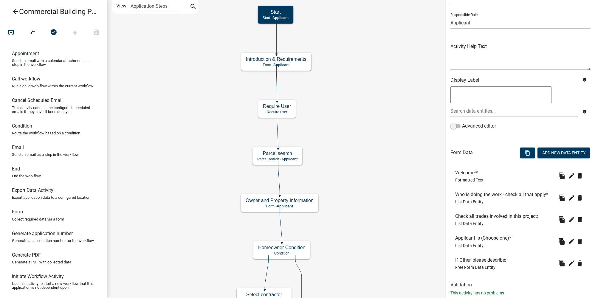
scroll to position [48, 0]
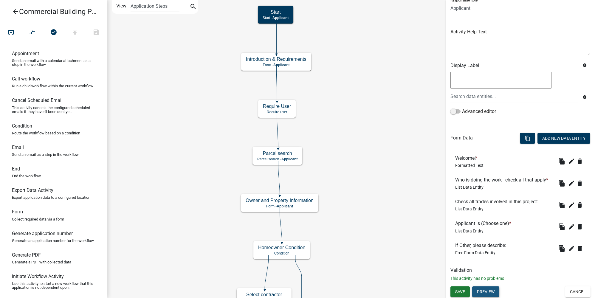
click at [487, 292] on button "Preview" at bounding box center [485, 291] width 27 height 11
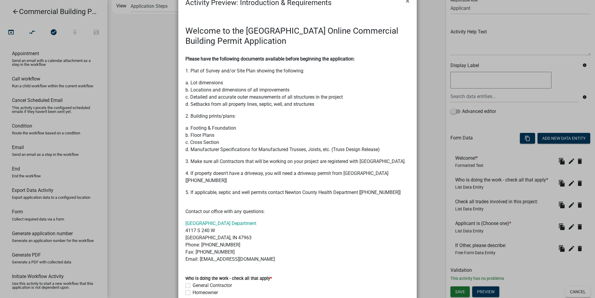
scroll to position [0, 0]
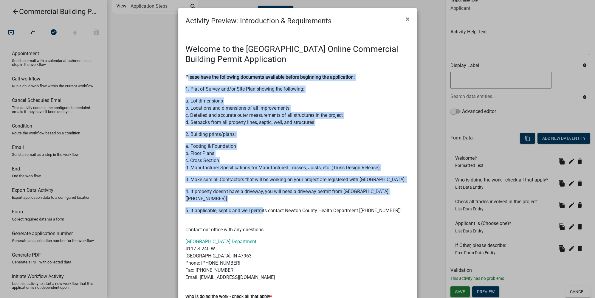
drag, startPoint x: 185, startPoint y: 75, endPoint x: 261, endPoint y: 205, distance: 150.6
click at [261, 205] on div "Welcome to the [GEOGRAPHIC_DATA] Online Commercial Building Permit Application …" at bounding box center [297, 162] width 224 height 237
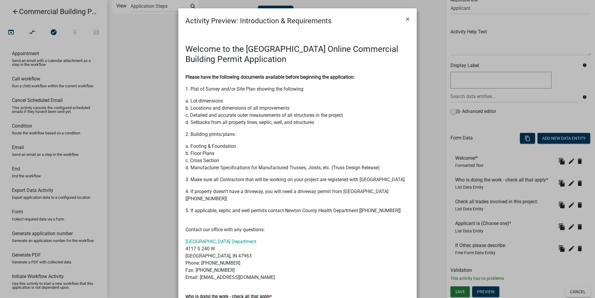
click at [273, 207] on div "Welcome to the [GEOGRAPHIC_DATA] Online Commercial Building Permit Application …" at bounding box center [297, 162] width 224 height 237
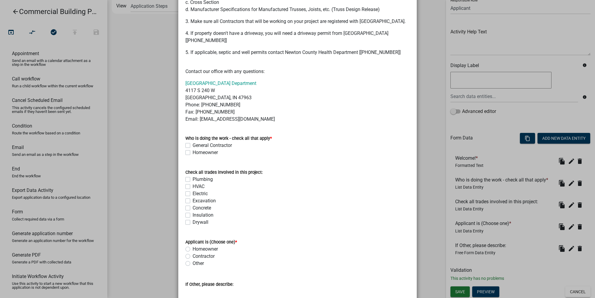
scroll to position [162, 0]
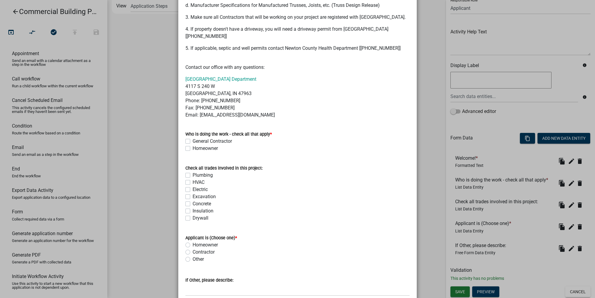
click at [438, 191] on ngb-modal-window "Activity Preview : Introduction & Requirements × Welcome to the [GEOGRAPHIC_DAT…" at bounding box center [297, 149] width 595 height 298
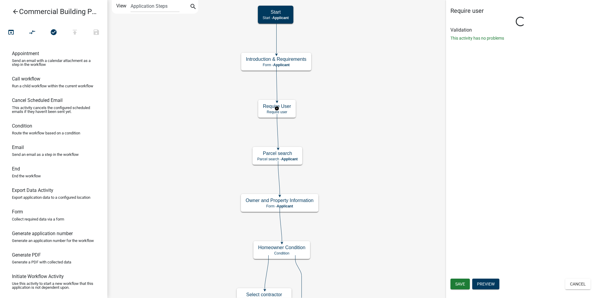
scroll to position [0, 0]
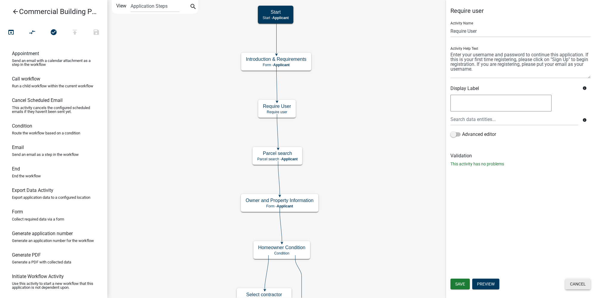
click at [574, 282] on button "Cancel" at bounding box center [577, 284] width 25 height 11
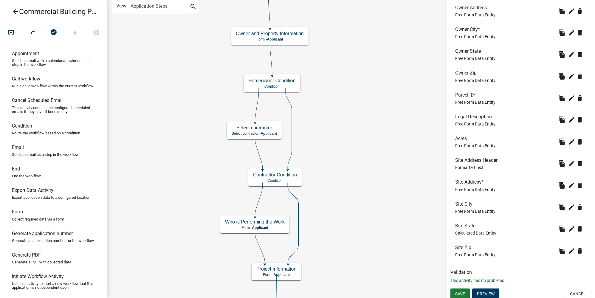
scroll to position [332, 0]
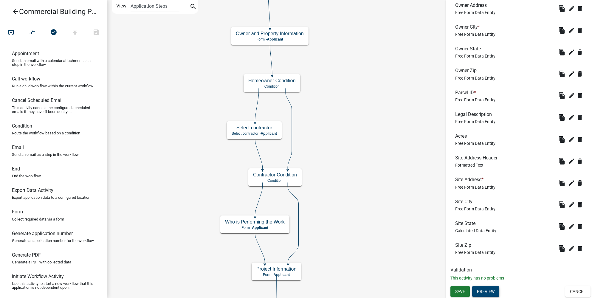
click at [488, 289] on button "Preview" at bounding box center [485, 291] width 27 height 11
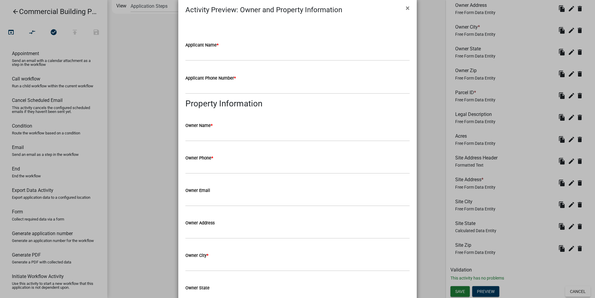
scroll to position [0, 0]
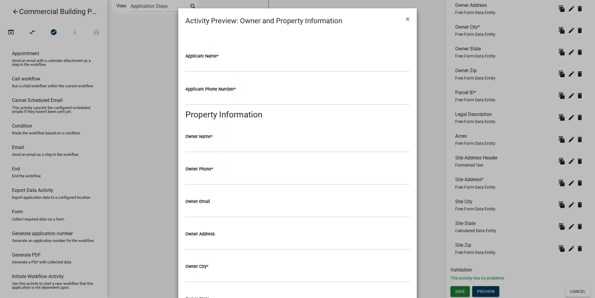
click at [426, 159] on ngb-modal-window "Activity Preview : Owner and Property Information × Applicant Name * Applicant …" at bounding box center [297, 149] width 595 height 298
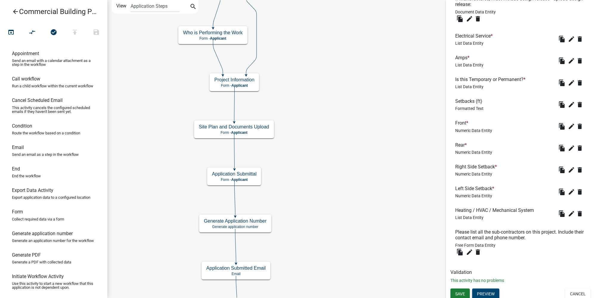
scroll to position [493, 0]
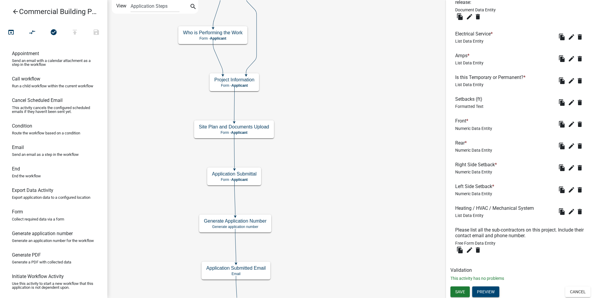
click at [486, 289] on button "Preview" at bounding box center [485, 291] width 27 height 11
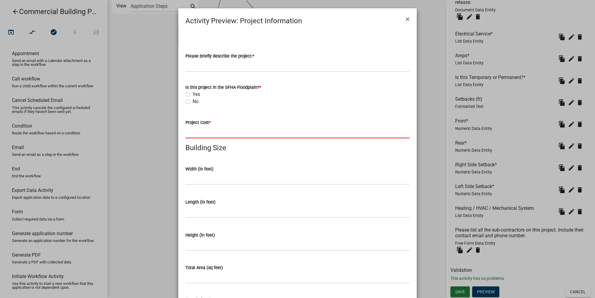
drag, startPoint x: 190, startPoint y: 131, endPoint x: 224, endPoint y: 134, distance: 33.5
click at [224, 134] on input "text" at bounding box center [297, 132] width 224 height 12
click at [215, 127] on input "text" at bounding box center [297, 132] width 224 height 12
click at [222, 96] on div "Yes" at bounding box center [297, 94] width 224 height 7
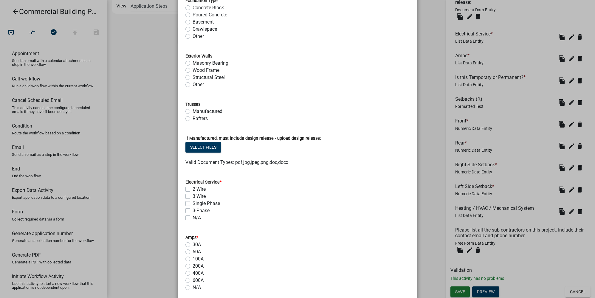
scroll to position [325, 0]
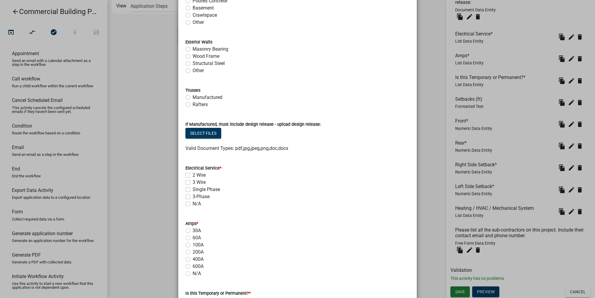
click at [193, 95] on label "Manufactured" at bounding box center [208, 97] width 30 height 7
click at [193, 95] on input "Manufactured" at bounding box center [195, 96] width 4 height 4
radio input "true"
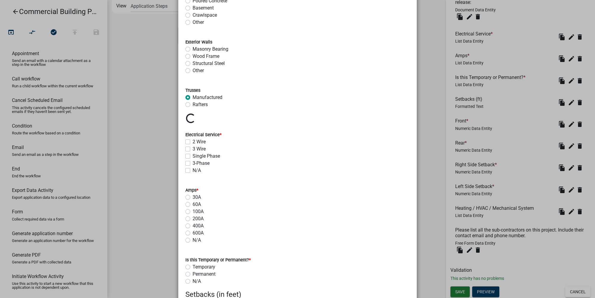
click at [193, 104] on label "Rafters" at bounding box center [200, 104] width 15 height 7
click at [193, 104] on input "Rafters" at bounding box center [195, 103] width 4 height 4
radio input "true"
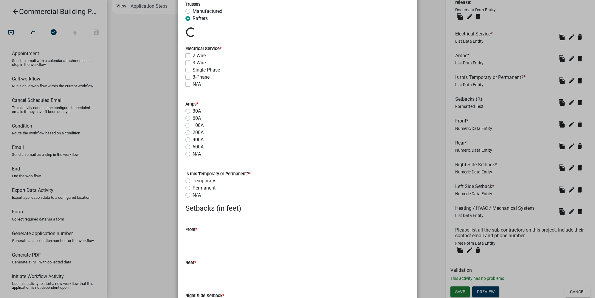
scroll to position [433, 0]
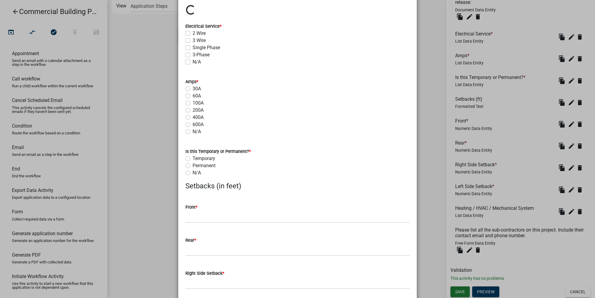
click at [429, 251] on ngb-modal-window "Activity Preview : Project Information × Please briefly describe the project: *…" at bounding box center [297, 149] width 595 height 298
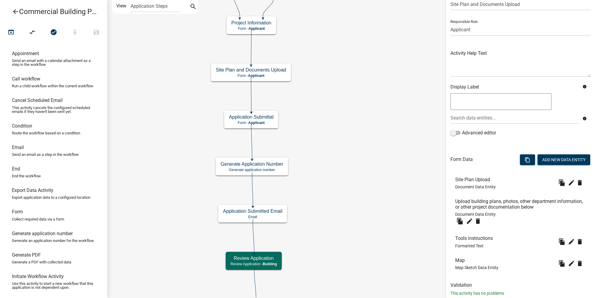
scroll to position [42, 0]
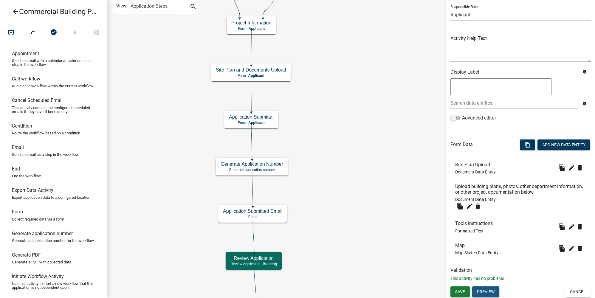
click at [486, 292] on button "Preview" at bounding box center [485, 291] width 27 height 11
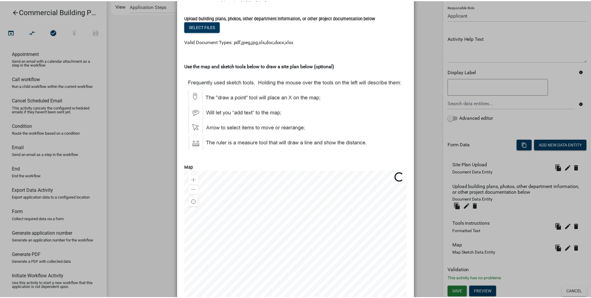
scroll to position [159, 0]
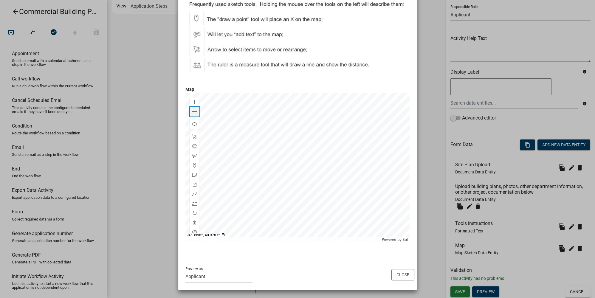
click at [192, 111] on span at bounding box center [194, 111] width 5 height 5
click at [401, 276] on button "Close" at bounding box center [402, 274] width 23 height 11
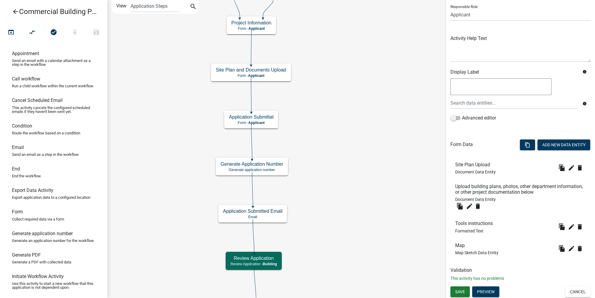
click at [17, 11] on icon "arrow_back" at bounding box center [15, 12] width 7 height 8
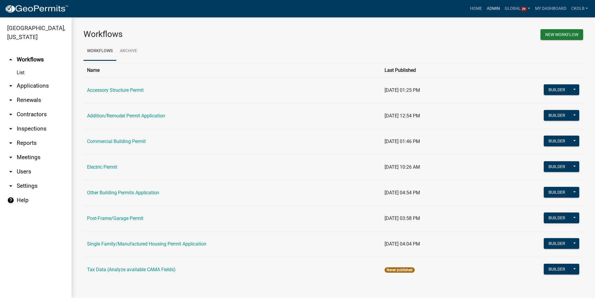
click at [492, 10] on link "Admin" at bounding box center [493, 8] width 18 height 11
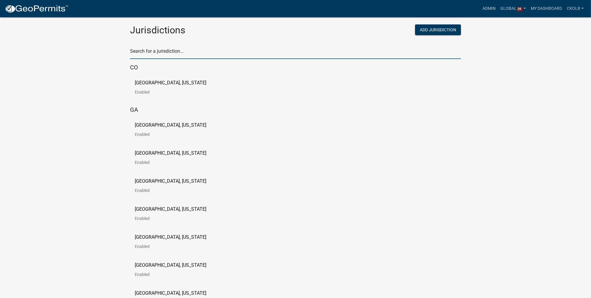
click at [188, 51] on input "text" at bounding box center [295, 53] width 331 height 12
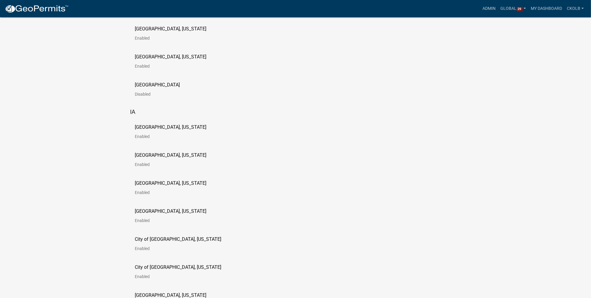
scroll to position [325, 0]
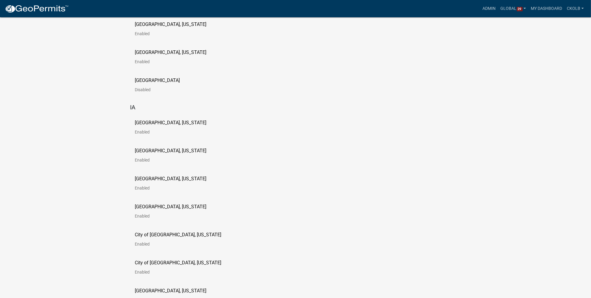
click at [152, 120] on p "[GEOGRAPHIC_DATA], [US_STATE]" at bounding box center [171, 122] width 72 height 5
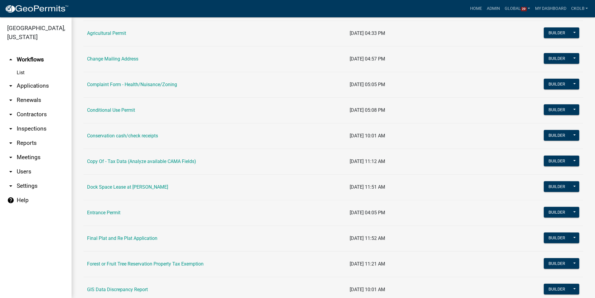
scroll to position [162, 0]
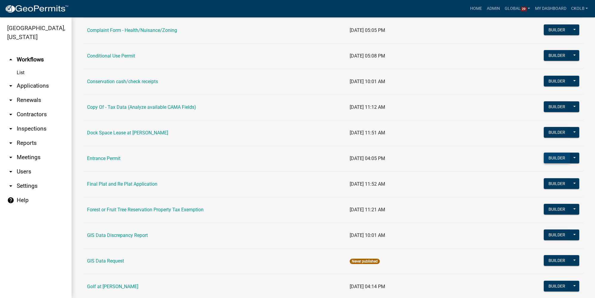
click at [549, 157] on button "Builder" at bounding box center [557, 158] width 26 height 11
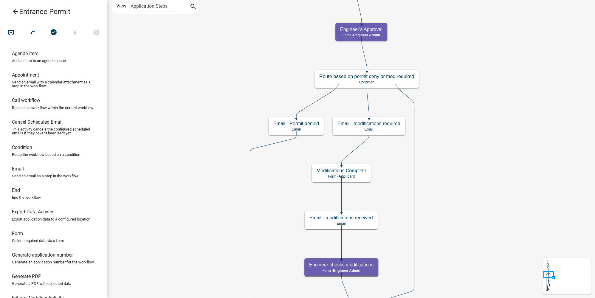
click at [15, 14] on icon "arrow_back" at bounding box center [15, 12] width 7 height 8
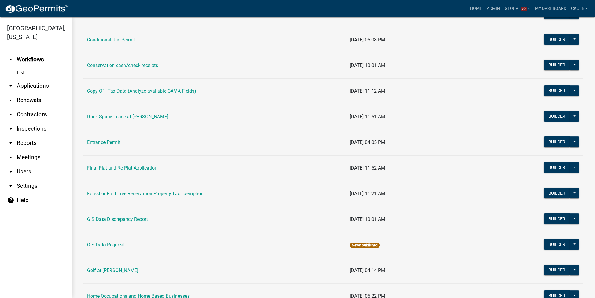
scroll to position [190, 0]
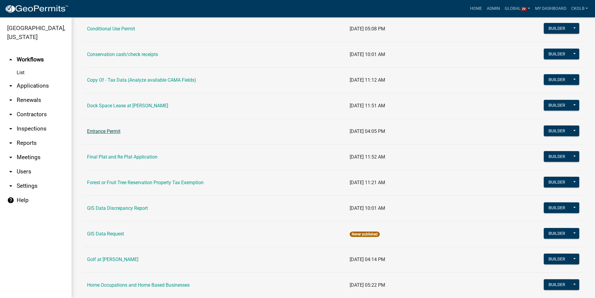
click at [101, 129] on link "Entrance Permit" at bounding box center [103, 131] width 33 height 6
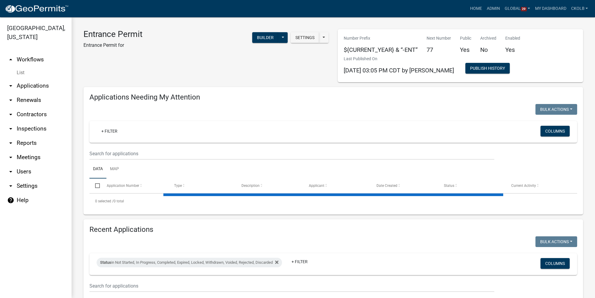
scroll to position [61, 0]
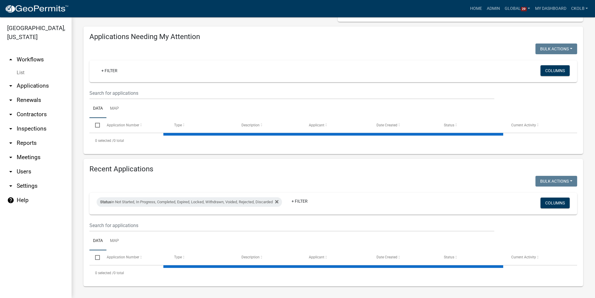
select select "3: 100"
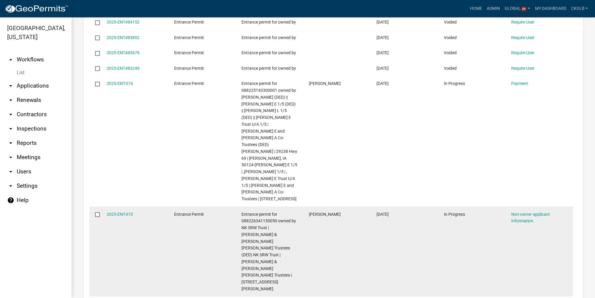
scroll to position [755, 0]
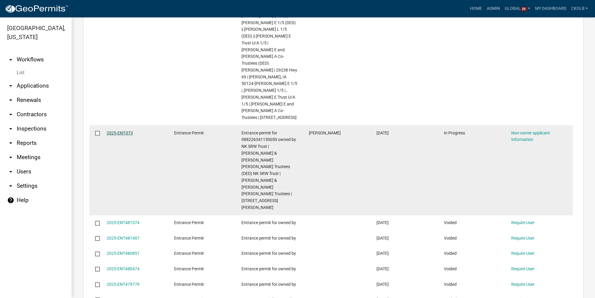
click at [125, 131] on link "2025-ENT-073" at bounding box center [120, 133] width 26 height 5
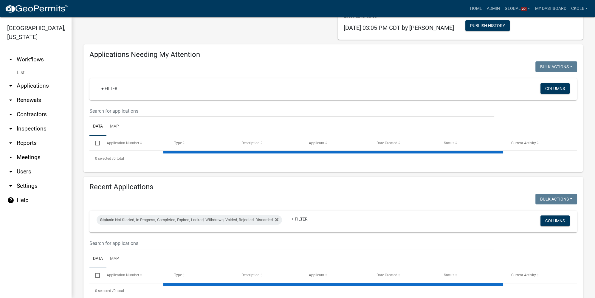
select select "3: 100"
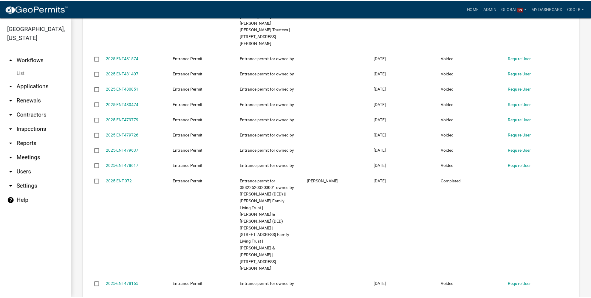
scroll to position [901, 0]
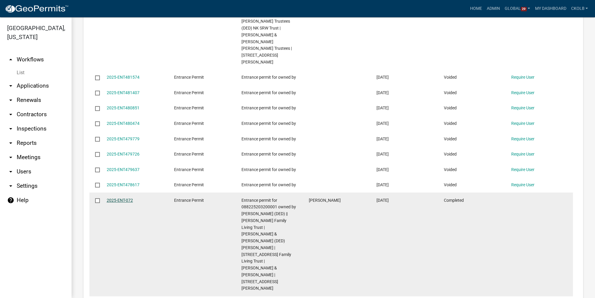
click at [132, 198] on link "2025-ENT-072" at bounding box center [120, 200] width 26 height 5
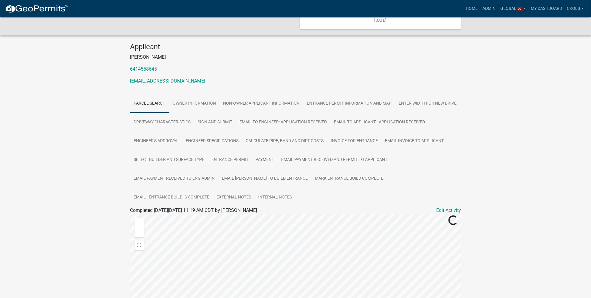
scroll to position [81, 0]
click at [188, 104] on link "Owner Information" at bounding box center [194, 103] width 50 height 19
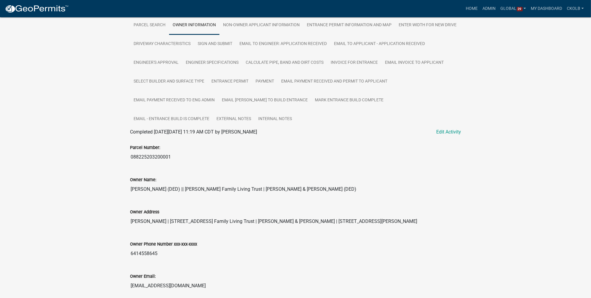
scroll to position [105, 0]
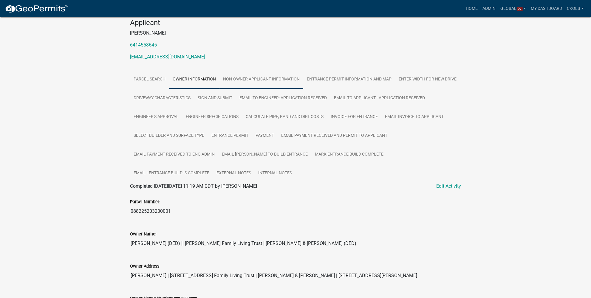
click at [253, 78] on link "Non-owner applicant Information" at bounding box center [261, 79] width 84 height 19
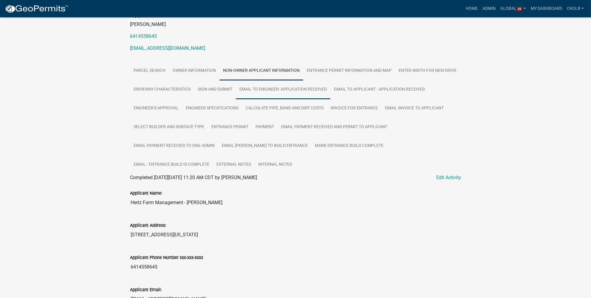
scroll to position [149, 0]
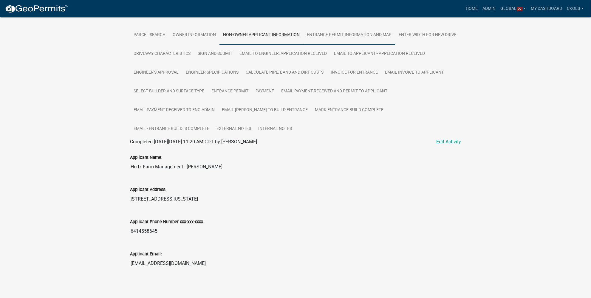
click at [374, 35] on link "Entrance Permit Information and Map" at bounding box center [349, 35] width 92 height 19
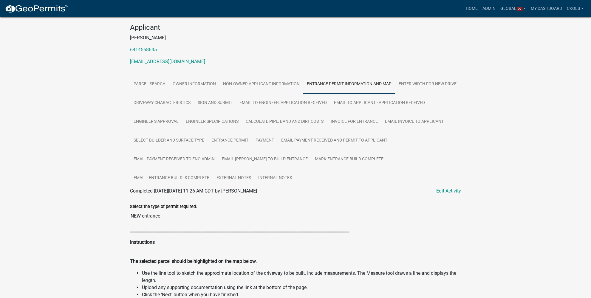
scroll to position [76, 0]
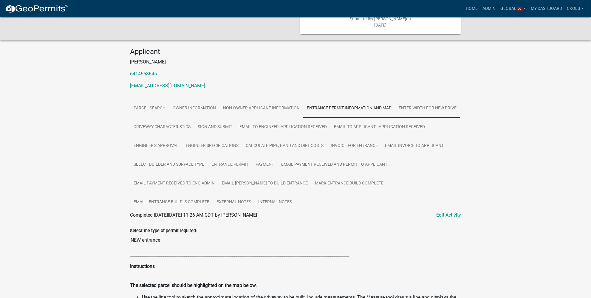
click at [425, 105] on link "Enter Width for New Drive" at bounding box center [427, 108] width 65 height 19
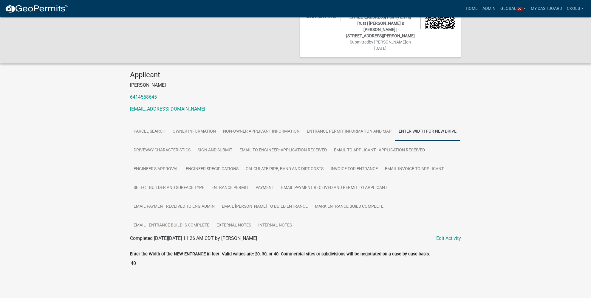
scroll to position [54, 0]
click at [154, 145] on link "Driveway characteristics" at bounding box center [162, 149] width 64 height 19
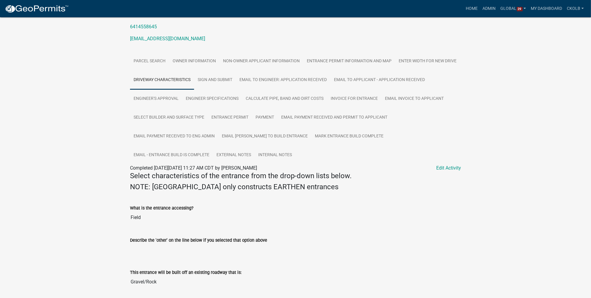
scroll to position [92, 0]
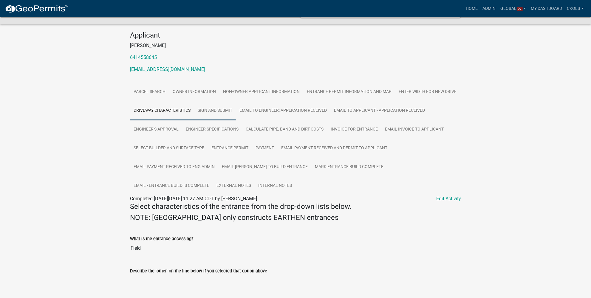
click at [216, 110] on link "Sign and Submit" at bounding box center [215, 110] width 42 height 19
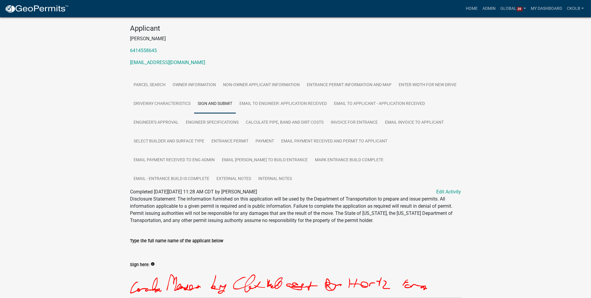
scroll to position [80, 0]
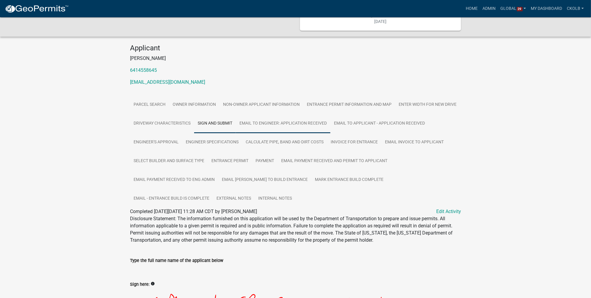
click at [288, 126] on link "Email to Engineer: application received" at bounding box center [283, 123] width 94 height 19
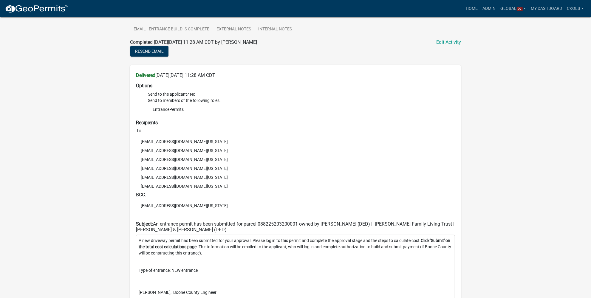
scroll to position [276, 0]
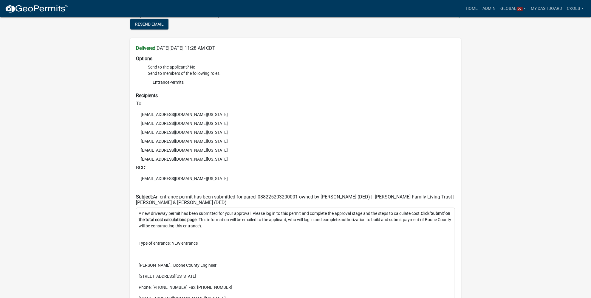
click at [275, 196] on h6 "Subject: An entrance permit has been submitted for parcel 088225203200001 owned…" at bounding box center [295, 199] width 319 height 11
click at [272, 221] on p "A new driveway permit has been submitted for your approval. Please log in to th…" at bounding box center [296, 219] width 314 height 19
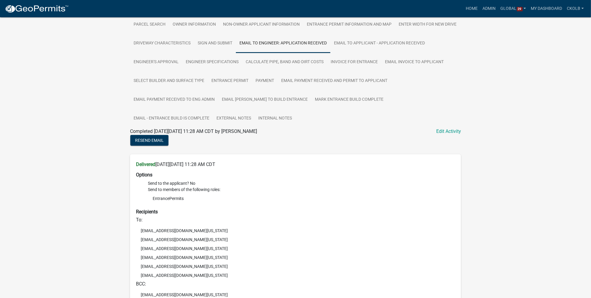
scroll to position [141, 0]
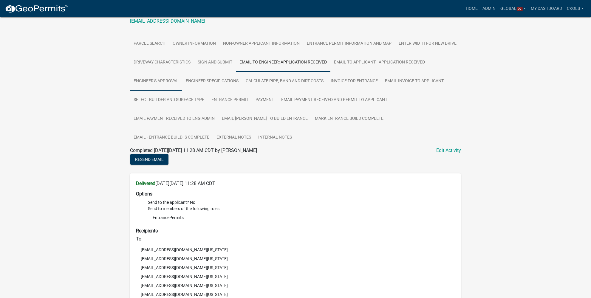
click at [160, 85] on link "Engineer's Approval" at bounding box center [156, 81] width 52 height 19
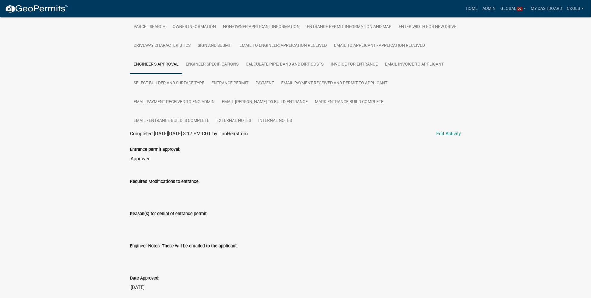
scroll to position [103, 0]
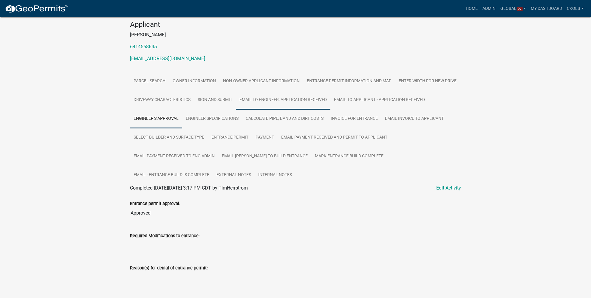
click at [270, 101] on link "Email to Engineer: application received" at bounding box center [283, 100] width 94 height 19
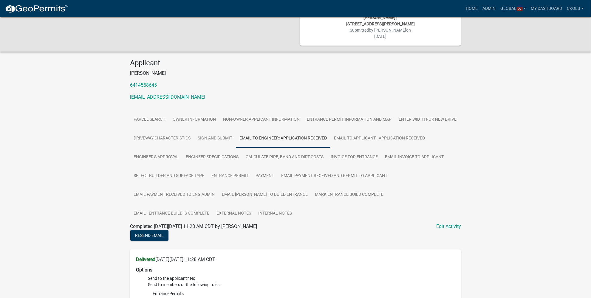
scroll to position [0, 0]
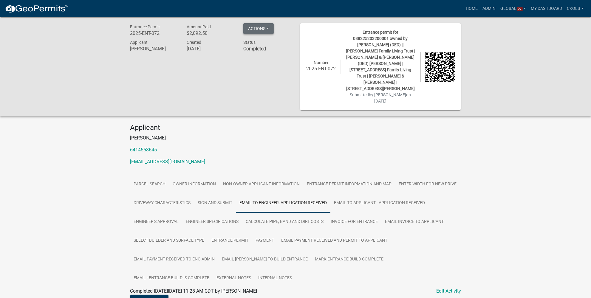
click at [273, 24] on button "Actions" at bounding box center [258, 28] width 30 height 11
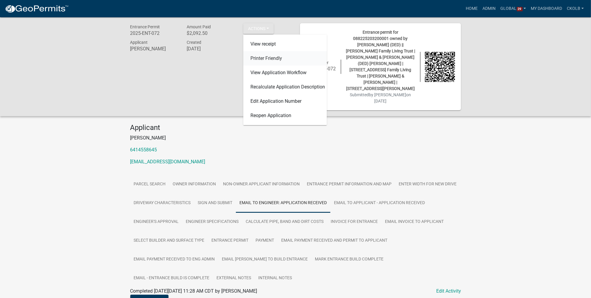
click at [263, 58] on link "Printer Friendly" at bounding box center [284, 58] width 83 height 14
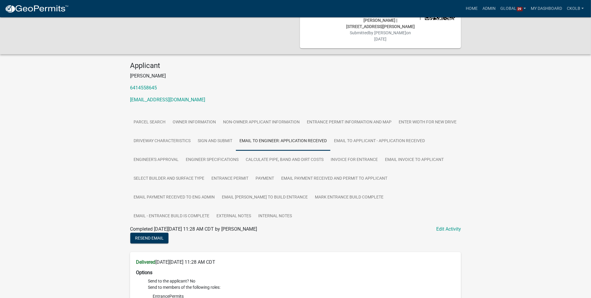
scroll to position [81, 0]
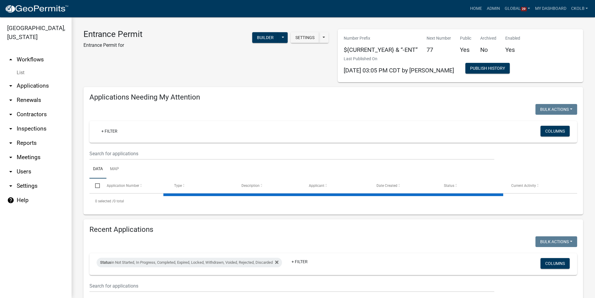
select select "3: 100"
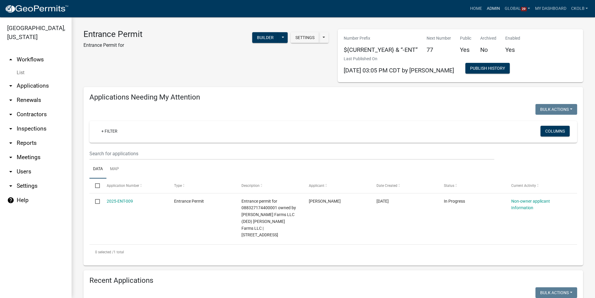
click at [495, 7] on link "Admin" at bounding box center [493, 8] width 18 height 11
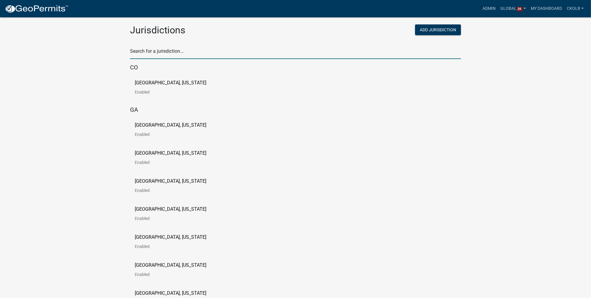
click at [158, 52] on input "text" at bounding box center [295, 53] width 331 height 12
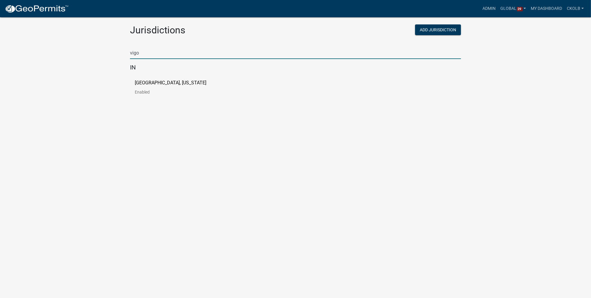
type input "vigo"
click at [165, 86] on link "[GEOGRAPHIC_DATA], [US_STATE] Enabled" at bounding box center [175, 89] width 81 height 18
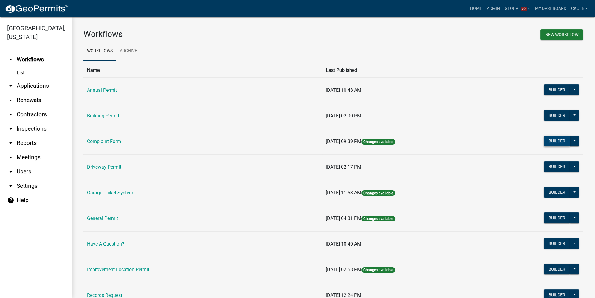
click at [550, 141] on button "Builder" at bounding box center [557, 141] width 26 height 11
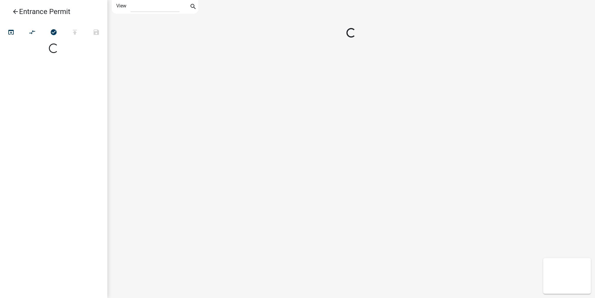
select select "1"
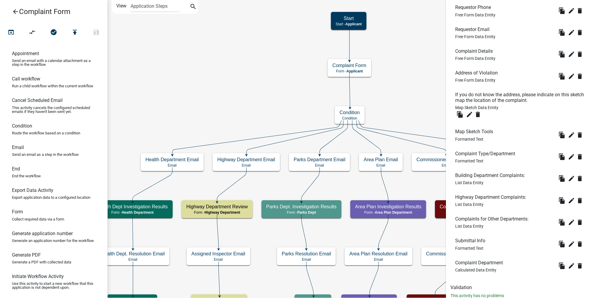
scroll to position [282, 0]
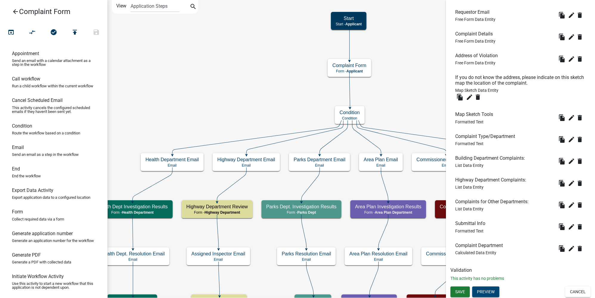
click at [488, 294] on button "Preview" at bounding box center [485, 291] width 27 height 11
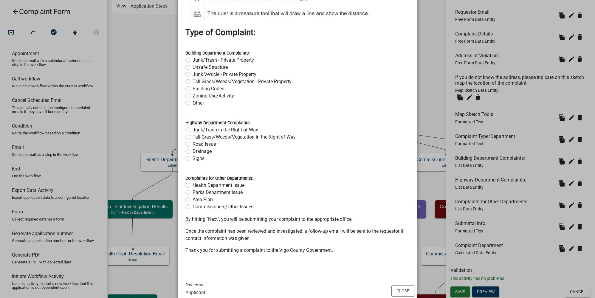
scroll to position [612, 0]
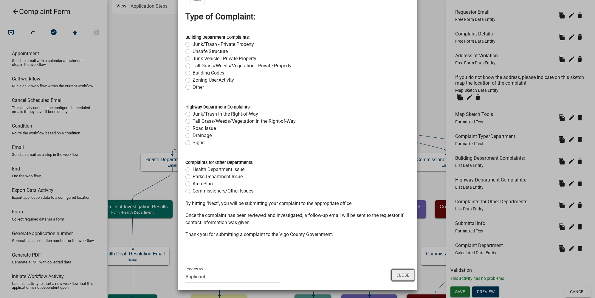
click at [401, 274] on button "Close" at bounding box center [402, 274] width 23 height 11
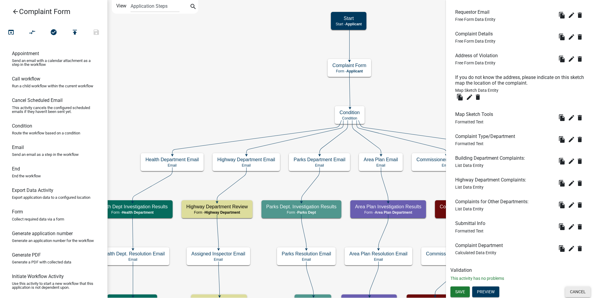
click at [580, 290] on button "Cancel" at bounding box center [577, 291] width 25 height 11
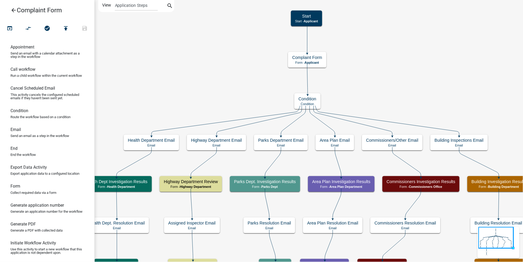
scroll to position [0, 0]
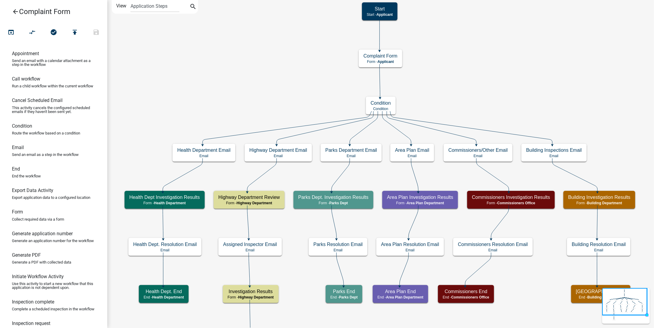
click at [16, 11] on icon "arrow_back" at bounding box center [15, 12] width 7 height 8
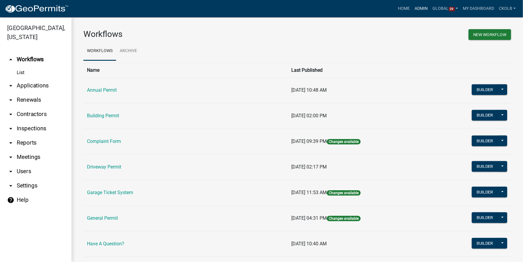
click at [422, 8] on link "Admin" at bounding box center [422, 8] width 18 height 11
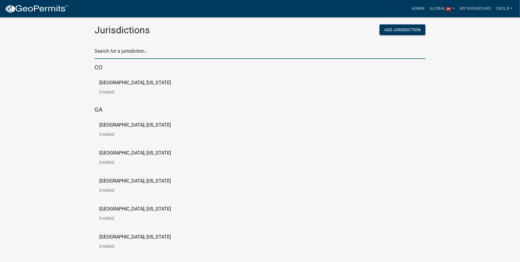
click at [126, 47] on input "text" at bounding box center [259, 53] width 331 height 12
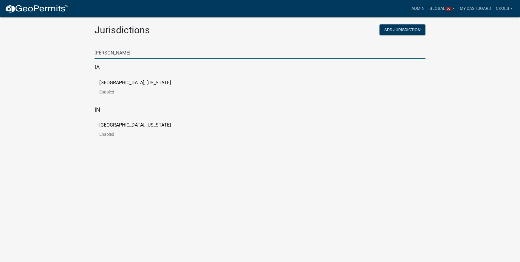
type input "[PERSON_NAME]"
click at [118, 127] on p "[GEOGRAPHIC_DATA], [US_STATE]" at bounding box center [135, 125] width 72 height 5
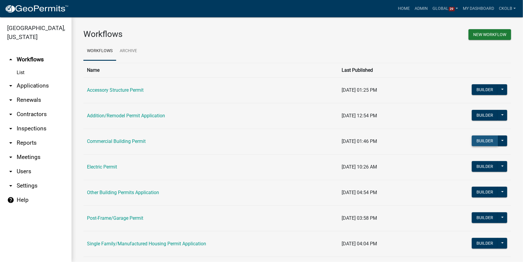
click at [479, 140] on button "Builder" at bounding box center [485, 141] width 26 height 11
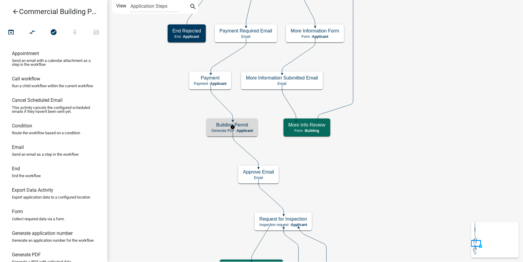
click at [252, 130] on span "Applicant" at bounding box center [245, 131] width 16 height 4
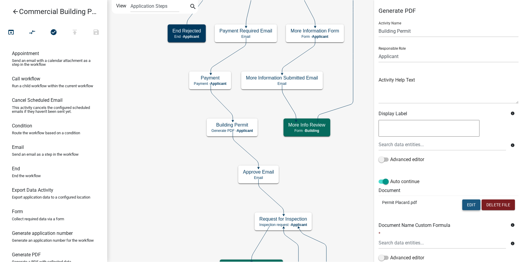
click at [467, 204] on button "Edit" at bounding box center [472, 205] width 18 height 11
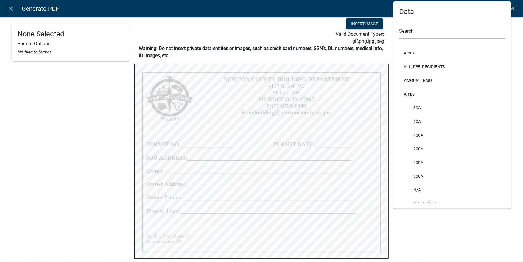
scroll to position [19, 0]
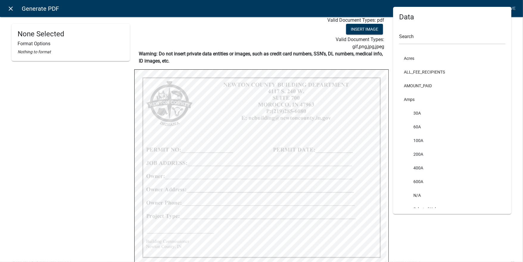
click at [14, 11] on icon "close" at bounding box center [10, 8] width 7 height 7
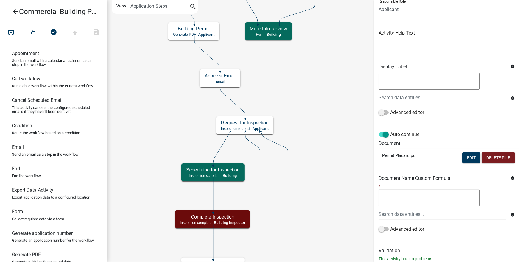
scroll to position [64, 0]
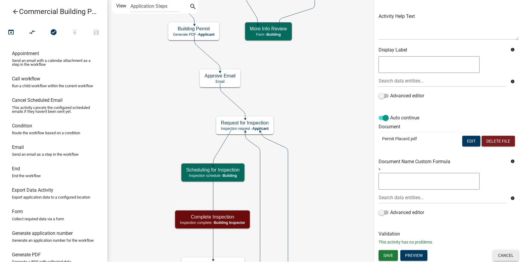
click at [500, 257] on button "Cancel" at bounding box center [506, 255] width 25 height 11
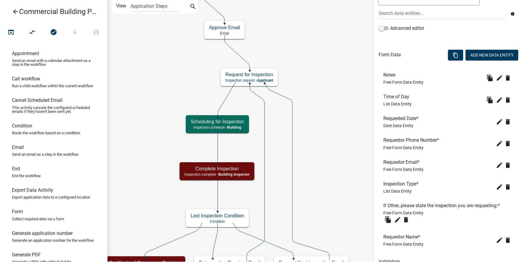
scroll to position [159, 0]
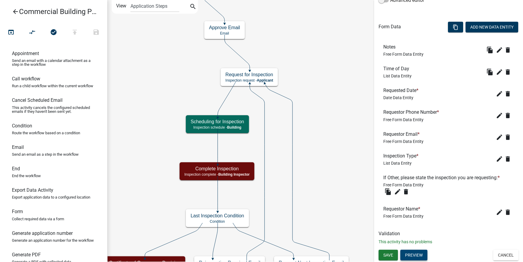
click at [415, 257] on button "Preview" at bounding box center [414, 255] width 27 height 11
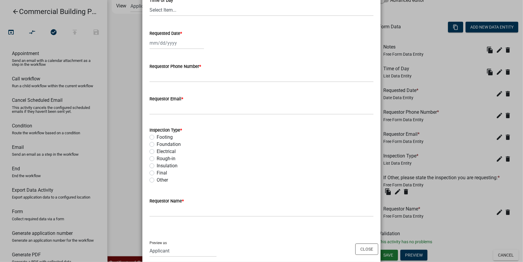
scroll to position [122, 0]
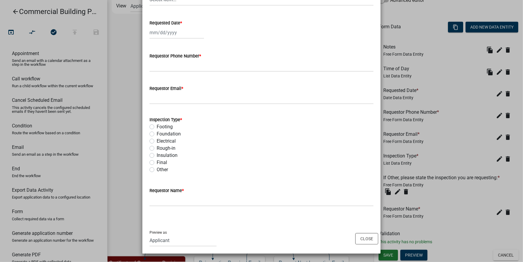
click at [157, 134] on label "Foundation" at bounding box center [169, 134] width 24 height 7
click at [157, 134] on input "Foundation" at bounding box center [159, 133] width 4 height 4
radio input "true"
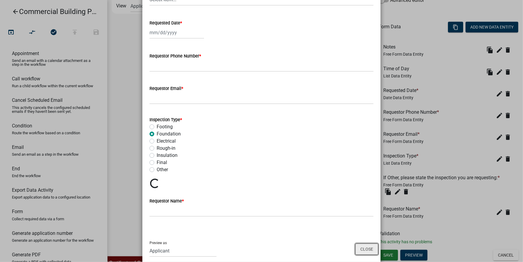
click at [367, 251] on button "Close" at bounding box center [367, 249] width 23 height 11
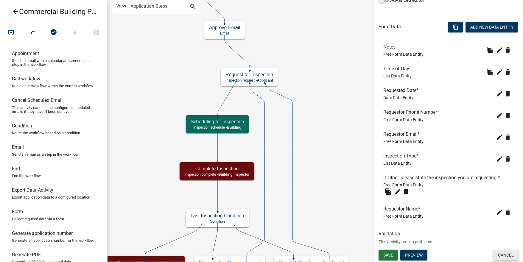
click at [504, 258] on button "Cancel" at bounding box center [506, 255] width 25 height 11
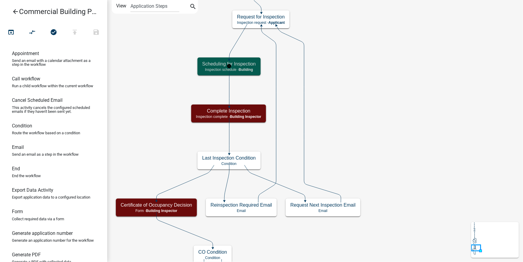
click at [244, 66] on h5 "Scheduling for Inspection" at bounding box center [229, 64] width 54 height 6
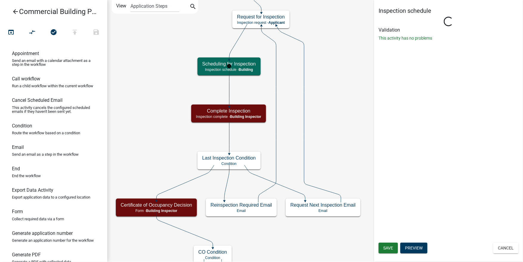
select select "DA169BE2-258C-44ED-AB9C-2C479D139B76"
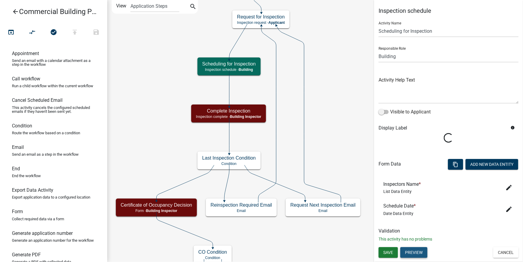
click at [420, 252] on button "Preview" at bounding box center [414, 252] width 27 height 11
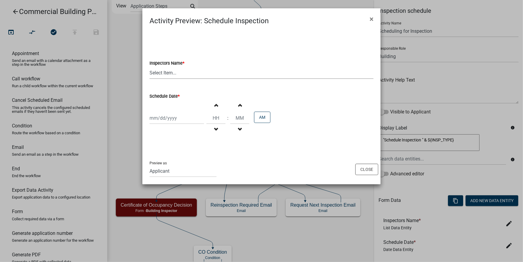
click at [173, 75] on select "Select Item... jcornell ([PERSON_NAME]) cvanderborg ([PERSON_NAME])" at bounding box center [262, 73] width 224 height 12
click at [176, 75] on select "Select Item... jcornell ([PERSON_NAME]) cvanderborg ([PERSON_NAME])" at bounding box center [262, 73] width 224 height 12
select select "10"
select select "2025"
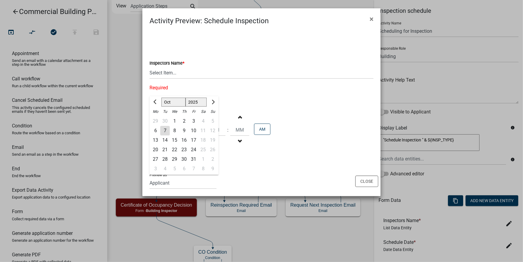
click at [180, 124] on div "[PERSON_NAME] Feb Mar Apr [PERSON_NAME][DATE] Oct Nov [DATE] 1526 1527 1528 152…" at bounding box center [177, 130] width 55 height 12
click at [173, 133] on div "8" at bounding box center [175, 131] width 10 height 10
type input "[DATE]"
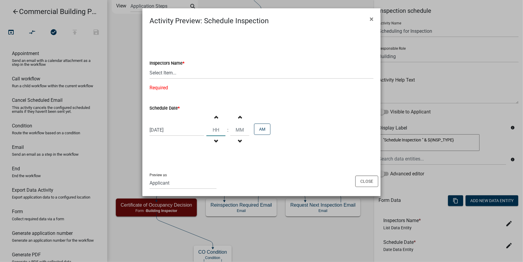
click at [213, 131] on input "Hours" at bounding box center [216, 130] width 19 height 12
type input "09"
type input "00"
click at [260, 157] on div "Inspectors Name * Select Item... jcornell ([PERSON_NAME]) cvanderborg ([PERSON_…" at bounding box center [261, 95] width 233 height 127
click at [372, 185] on button "Close" at bounding box center [367, 181] width 23 height 11
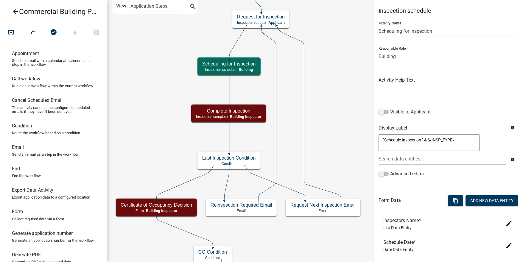
scroll to position [33, 0]
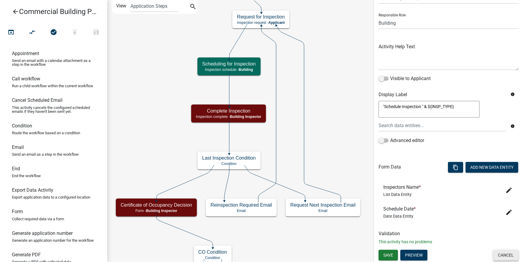
click at [507, 255] on button "Cancel" at bounding box center [506, 255] width 25 height 11
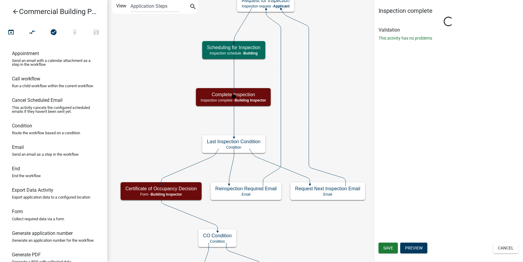
select select "5A2DE279-9C31-42A6-B5FF-14611A06013A"
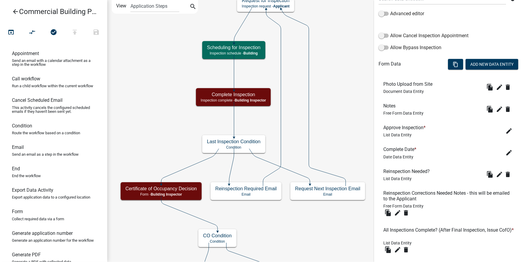
scroll to position [197, 0]
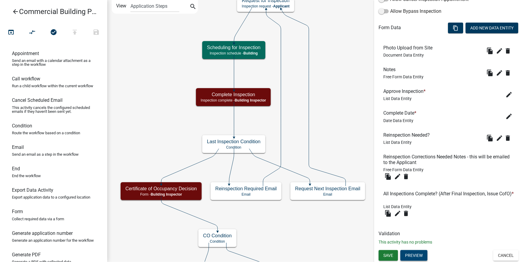
click at [415, 255] on button "Preview" at bounding box center [414, 255] width 27 height 11
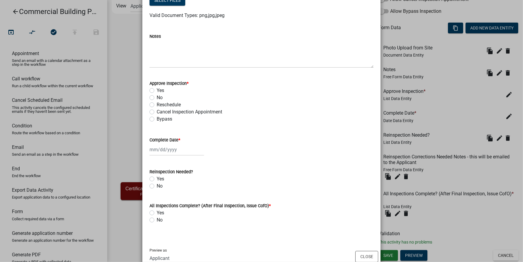
scroll to position [81, 0]
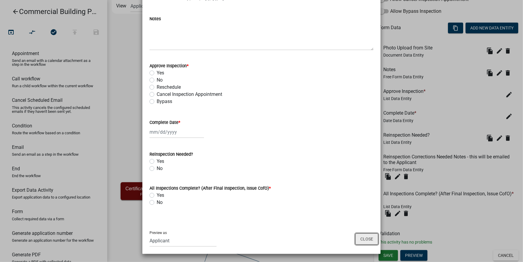
click at [366, 239] on button "Close" at bounding box center [367, 239] width 23 height 11
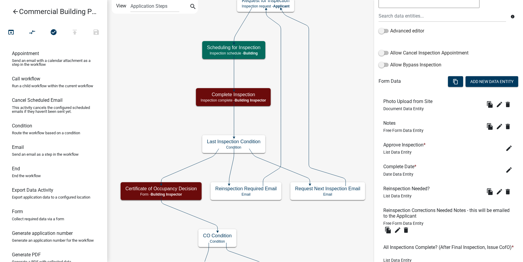
scroll to position [197, 0]
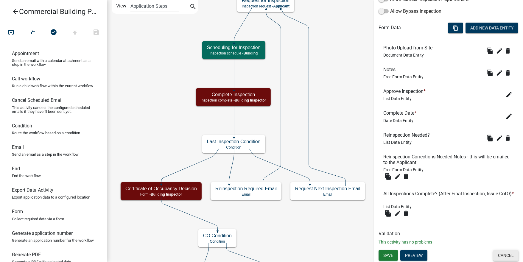
click at [498, 254] on button "Cancel" at bounding box center [506, 255] width 25 height 11
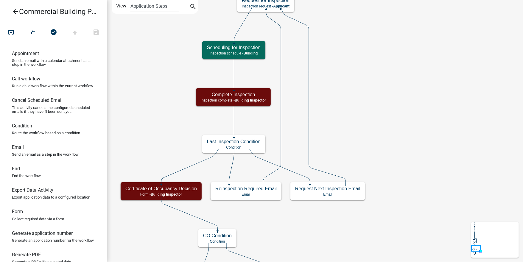
scroll to position [0, 0]
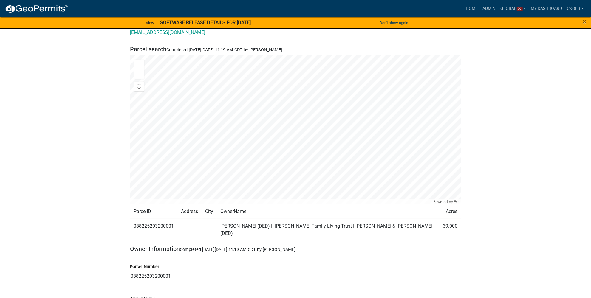
scroll to position [79, 0]
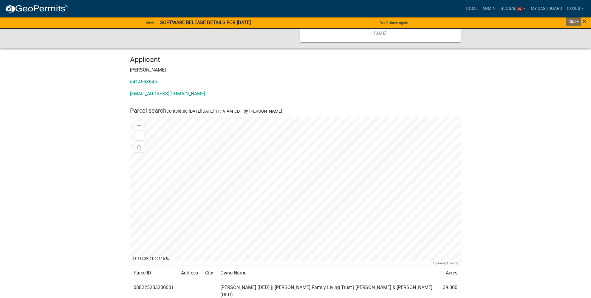
click at [586, 20] on span "×" at bounding box center [584, 21] width 4 height 8
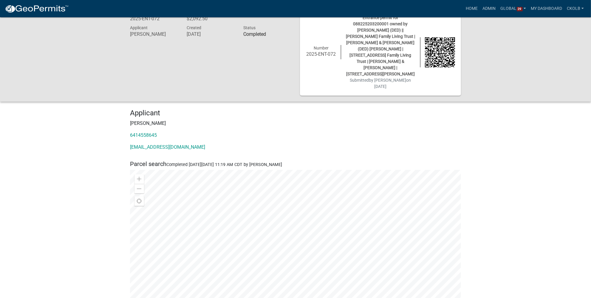
scroll to position [0, 0]
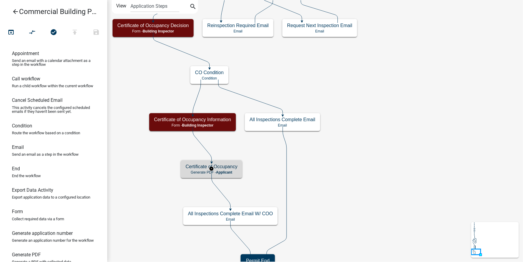
click at [234, 169] on h5 "Certificate of Occupancy" at bounding box center [212, 167] width 52 height 6
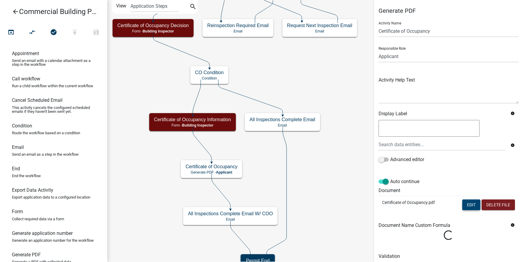
click at [472, 204] on button "Edit" at bounding box center [472, 205] width 18 height 11
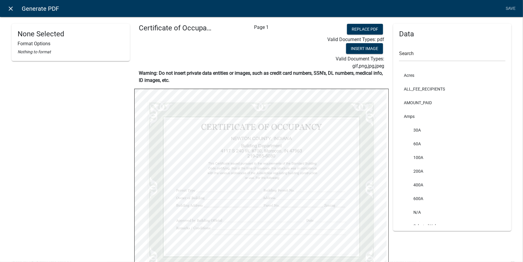
click at [13, 6] on icon "close" at bounding box center [10, 8] width 7 height 7
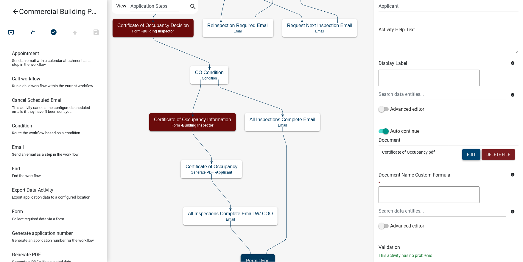
scroll to position [64, 0]
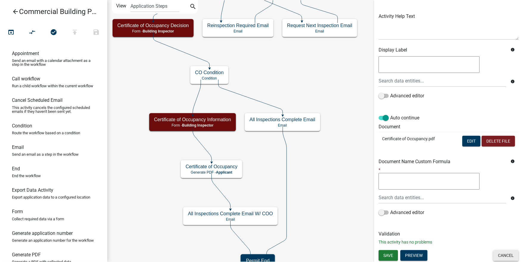
click at [501, 254] on button "Cancel" at bounding box center [506, 255] width 25 height 11
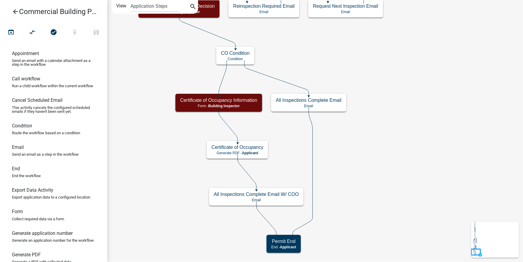
click at [16, 12] on icon "arrow_back" at bounding box center [15, 12] width 7 height 8
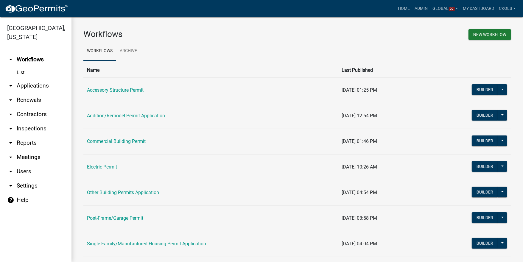
click at [260, 45] on ul "Workflows Archive" at bounding box center [297, 51] width 428 height 19
click at [424, 9] on link "Admin" at bounding box center [422, 8] width 18 height 11
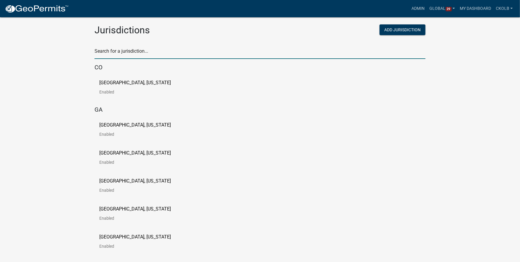
click at [126, 50] on input "text" at bounding box center [259, 53] width 331 height 12
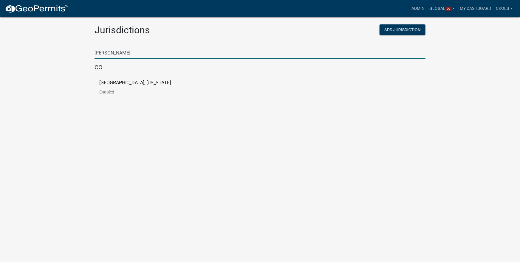
type input "custer"
click at [142, 86] on link "Custer County, Colorado Enabled" at bounding box center [139, 89] width 81 height 18
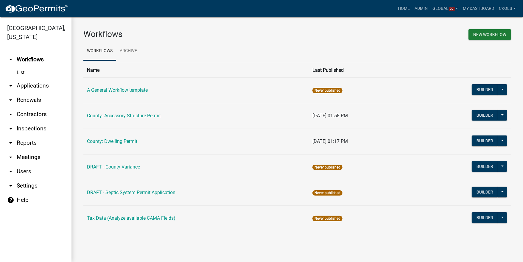
click at [182, 241] on div "Workflows New Workflow Workflows Archive Name Last Published A General Workflow…" at bounding box center [298, 132] width 452 height 231
click at [190, 231] on td "Tax Data (Analyze available CAMA Fields)" at bounding box center [196, 219] width 226 height 26
click at [32, 174] on link "arrow_drop_down Users" at bounding box center [36, 172] width 72 height 14
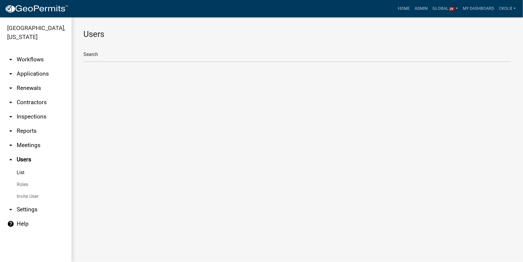
click at [28, 188] on link "Roles" at bounding box center [36, 185] width 72 height 12
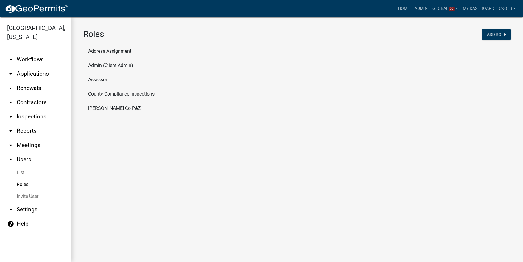
click at [111, 142] on main "Roles Add Role Address Assignment Admin (Client Admin) Assessor County Complian…" at bounding box center [298, 139] width 452 height 245
click at [499, 35] on button "Add Role" at bounding box center [497, 34] width 29 height 11
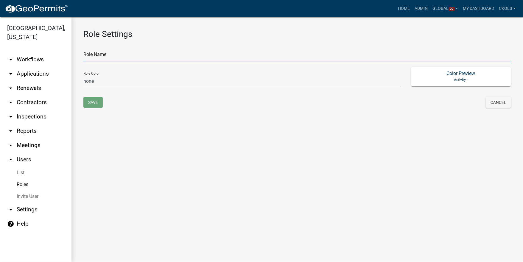
click at [114, 56] on input "text" at bounding box center [297, 56] width 428 height 12
type input "Silver Cliff Building & Zoning"
click at [99, 80] on select "none green yellow orange red purple light-blue light-green light-yellow" at bounding box center [242, 81] width 319 height 12
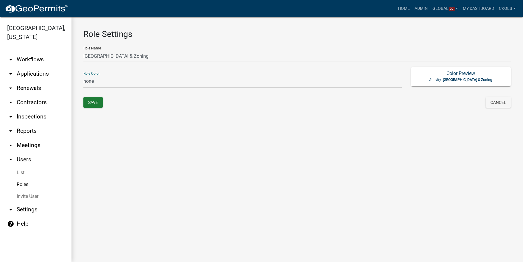
select select "6: light-blue"
click at [83, 75] on select "none green yellow orange red purple light-blue light-green light-yellow" at bounding box center [242, 81] width 319 height 12
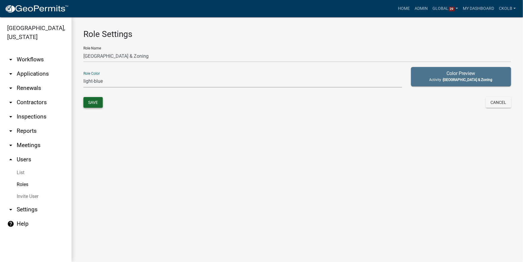
click at [99, 105] on button "Save" at bounding box center [92, 102] width 19 height 11
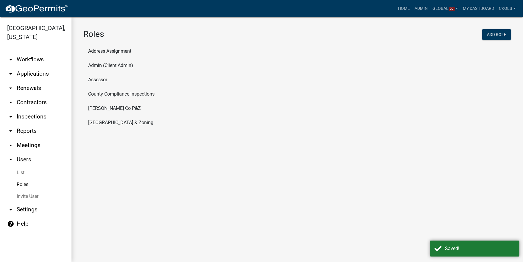
click at [30, 198] on link "Invite User" at bounding box center [36, 197] width 72 height 12
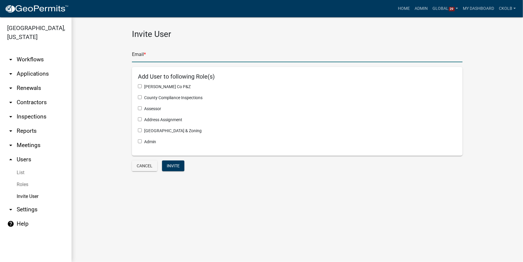
click at [159, 55] on input "text" at bounding box center [297, 56] width 331 height 12
paste input "bzofficial@silvercliffco.com"
type input "bzofficial@silvercliffco.com"
click at [141, 129] on input "checkbox" at bounding box center [140, 130] width 4 height 4
checkbox input "true"
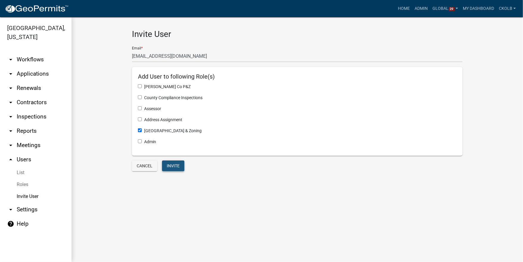
click at [171, 166] on button "Invite" at bounding box center [173, 166] width 22 height 11
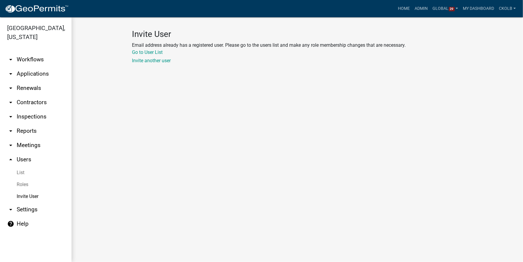
click at [162, 94] on main "Invite User Email address already has a registered user. Please go to the users…" at bounding box center [298, 139] width 452 height 245
click at [31, 58] on link "arrow_drop_down Workflows" at bounding box center [36, 59] width 72 height 14
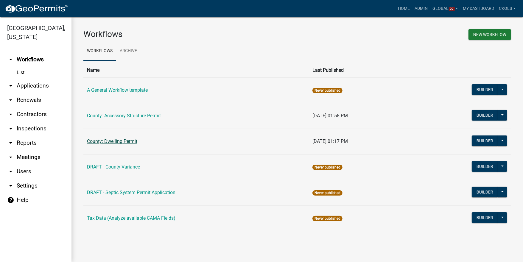
click at [115, 140] on link "County: Dwelling Permit" at bounding box center [112, 142] width 50 height 6
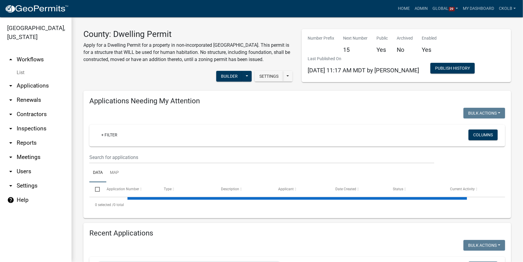
select select "3: 100"
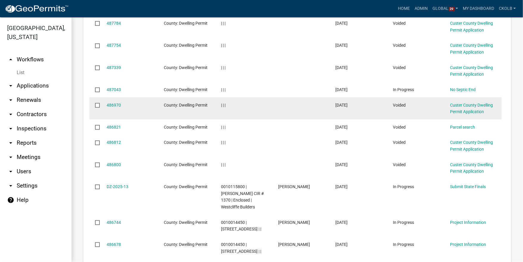
scroll to position [548, 0]
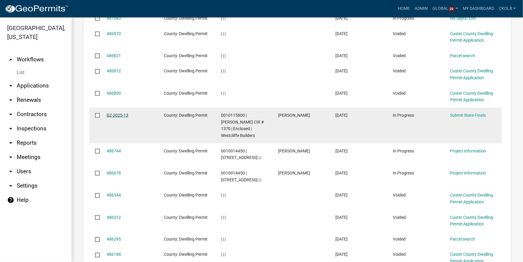
click at [117, 114] on link "DZ-2025-13" at bounding box center [118, 115] width 22 height 5
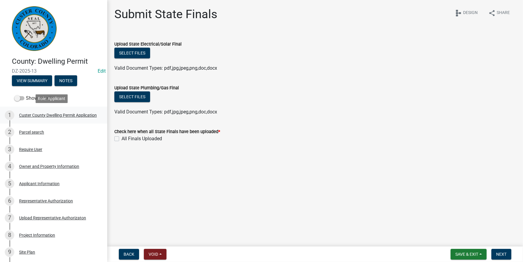
click at [25, 116] on div "Custer County Dwelling Permit Application" at bounding box center [58, 115] width 78 height 4
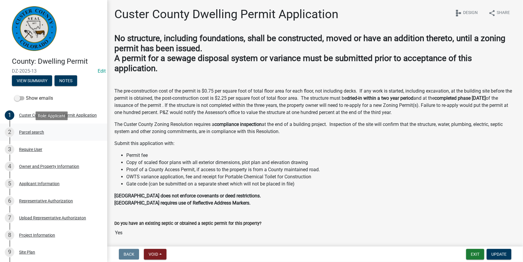
click at [25, 130] on div "Parcel search" at bounding box center [31, 132] width 25 height 4
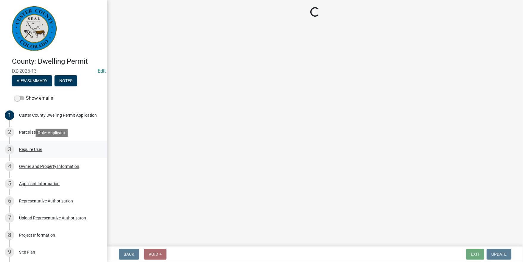
click at [28, 151] on div "Require User" at bounding box center [30, 150] width 23 height 4
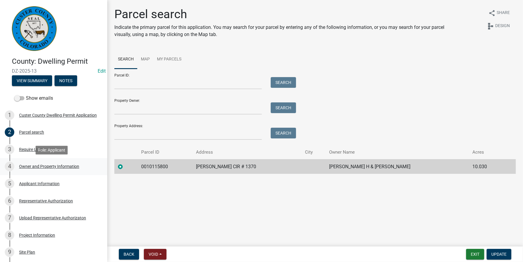
click at [35, 166] on div "Owner and Property Information" at bounding box center [49, 167] width 60 height 4
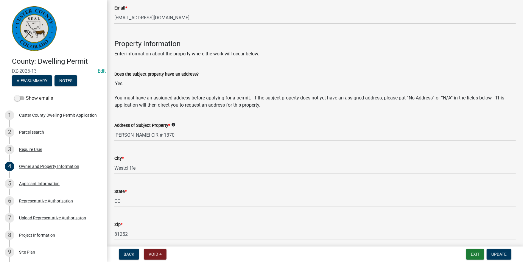
scroll to position [238, 0]
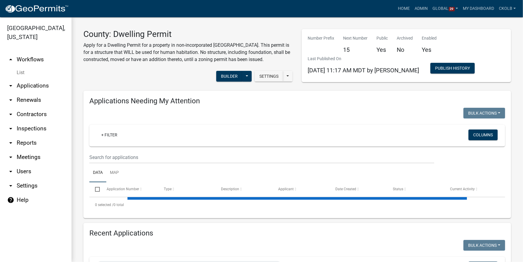
click at [193, 32] on h3 "County: Dwelling Permit" at bounding box center [188, 34] width 210 height 10
select select "3: 100"
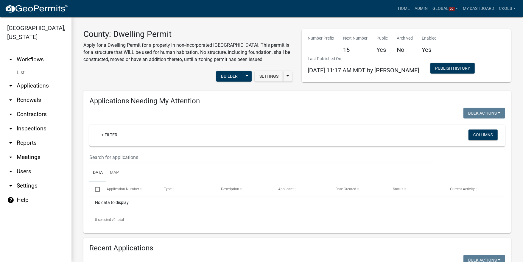
drag, startPoint x: 27, startPoint y: 59, endPoint x: 50, endPoint y: 51, distance: 24.3
click at [27, 59] on link "arrow_drop_up Workflows" at bounding box center [36, 59] width 72 height 14
